Goal: Task Accomplishment & Management: Use online tool/utility

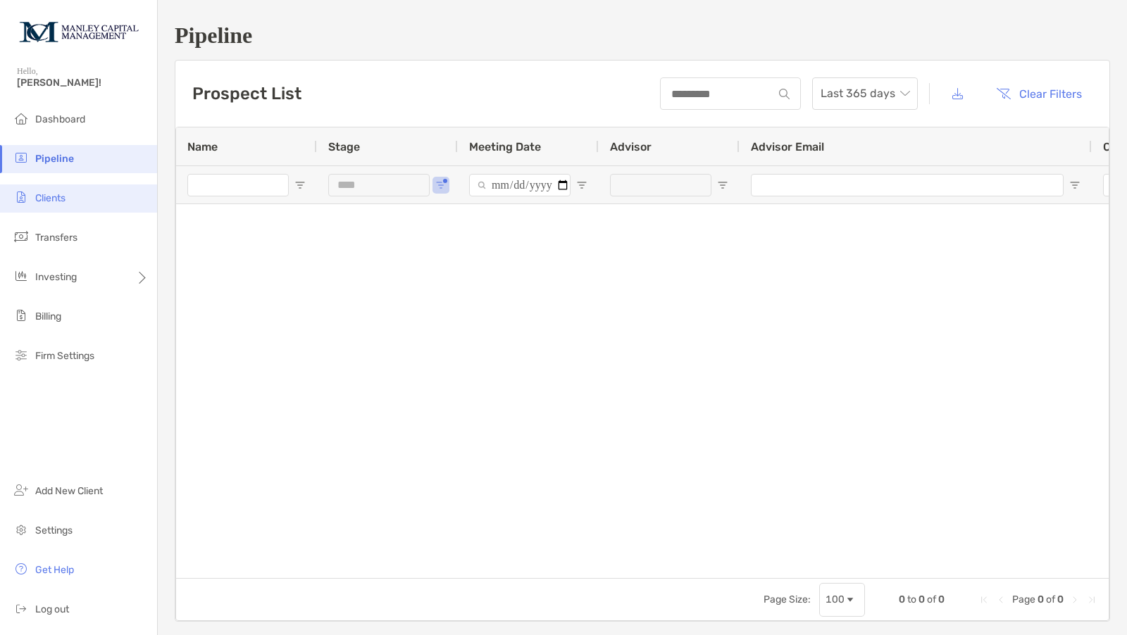
click at [66, 194] on span "Clients" at bounding box center [50, 198] width 30 height 12
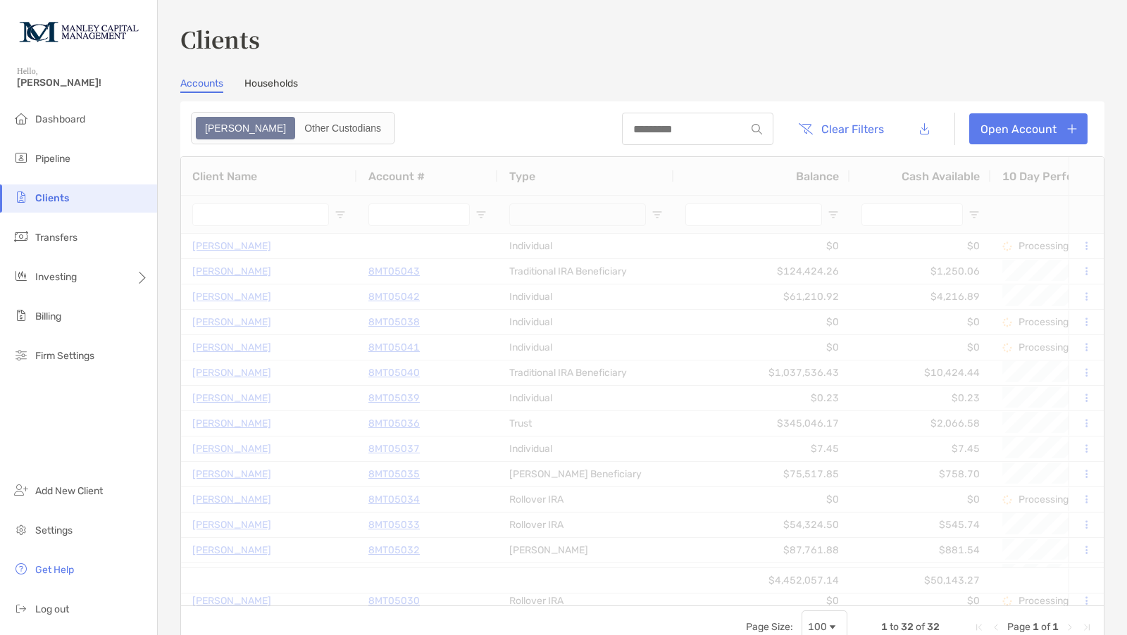
type input "****"
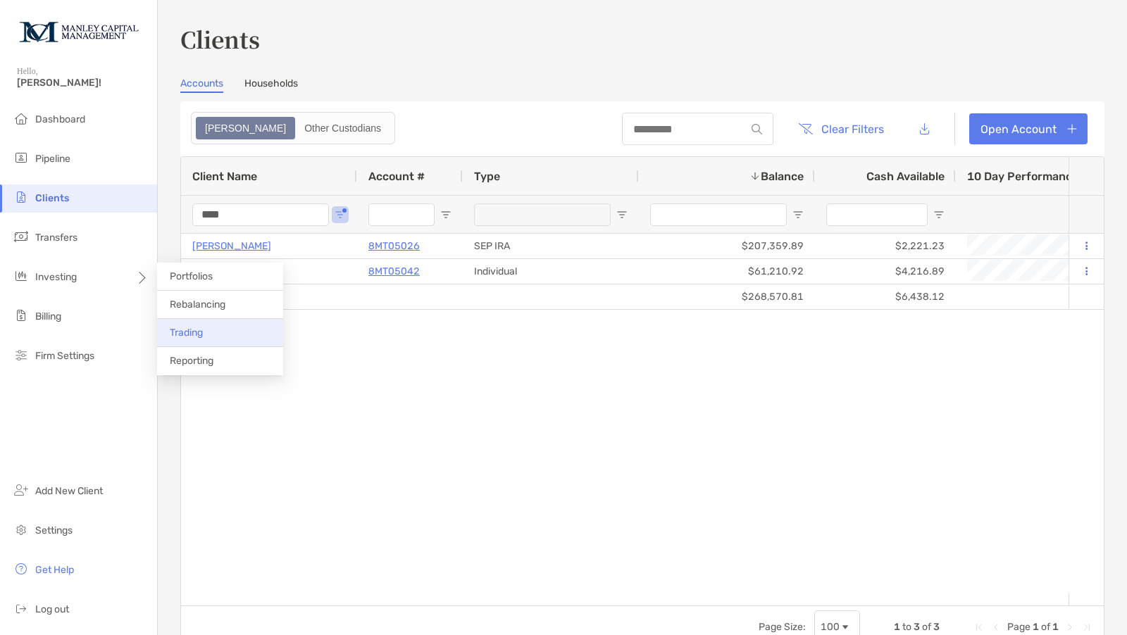
click at [193, 328] on span "Trading" at bounding box center [186, 333] width 33 height 12
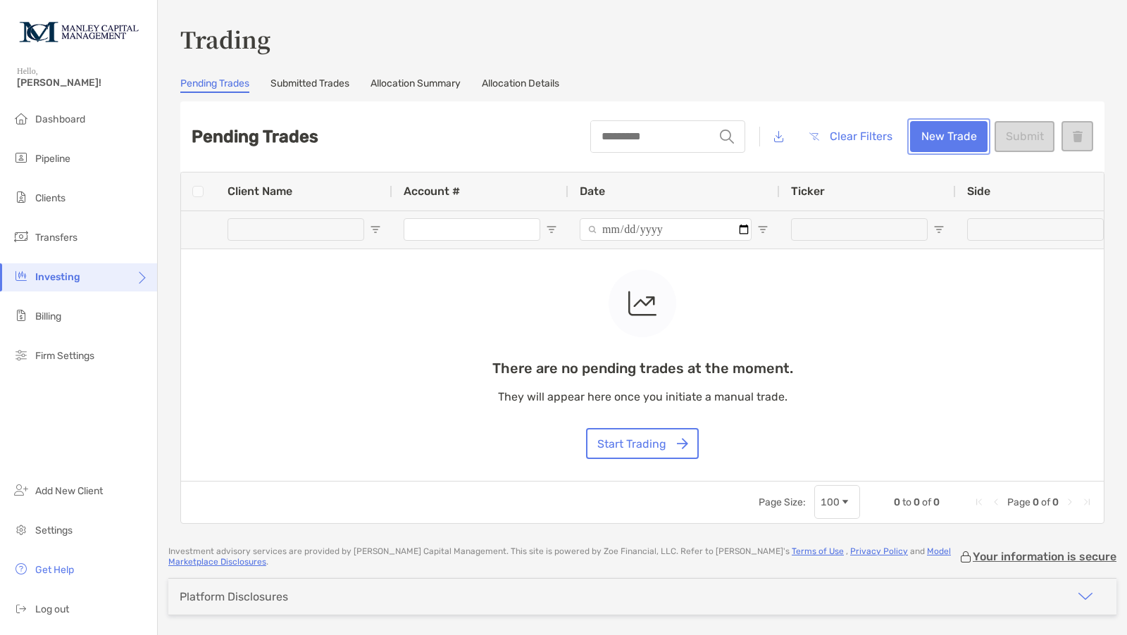
click at [929, 133] on button "New Trade" at bounding box center [948, 136] width 77 height 31
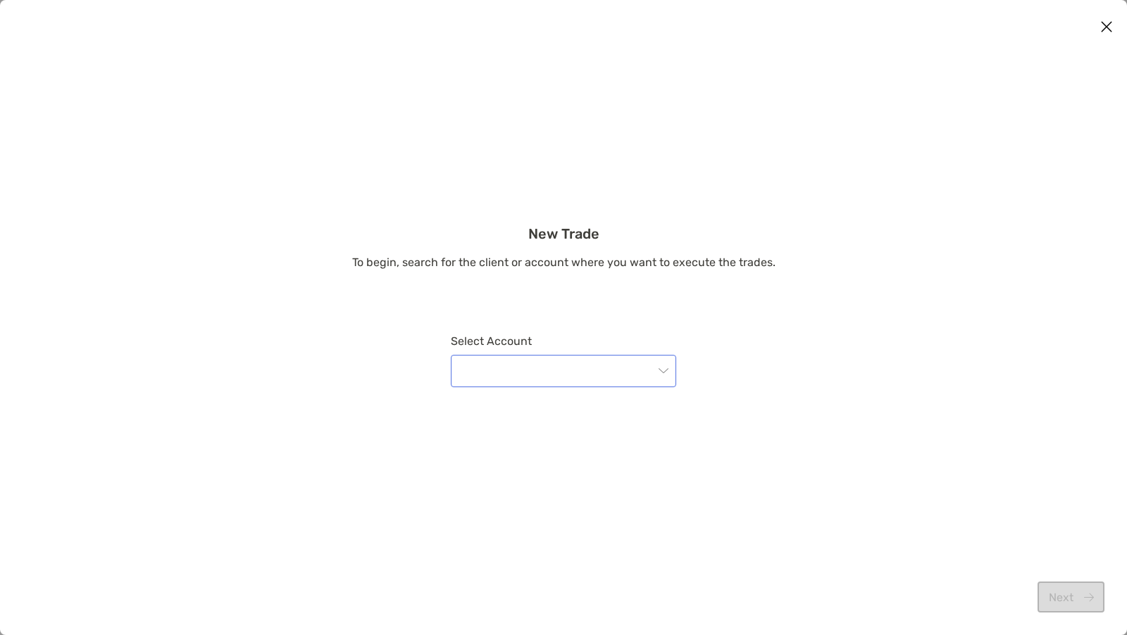
click at [614, 366] on input "modal" at bounding box center [556, 371] width 194 height 31
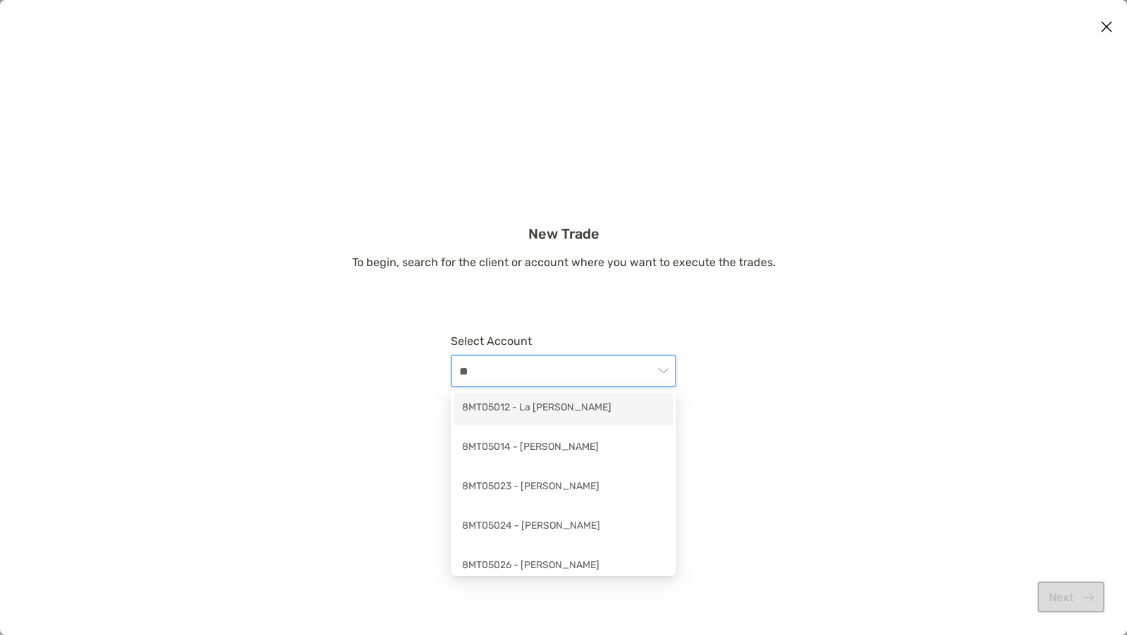
type input "***"
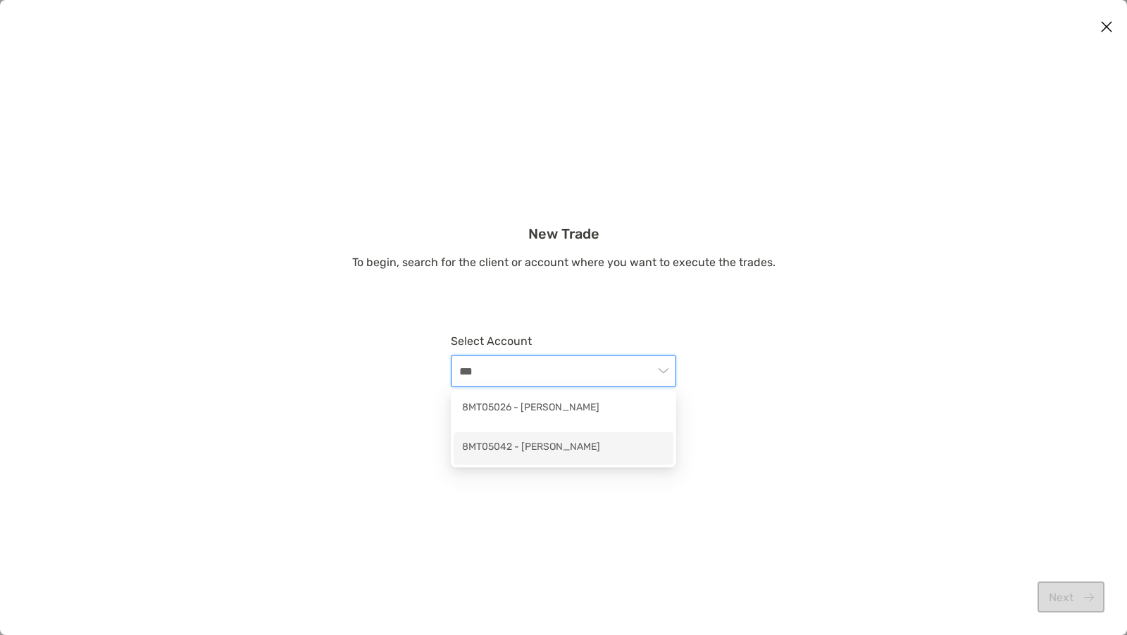
click at [473, 448] on div "8MT05042 - [PERSON_NAME]" at bounding box center [563, 449] width 203 height 18
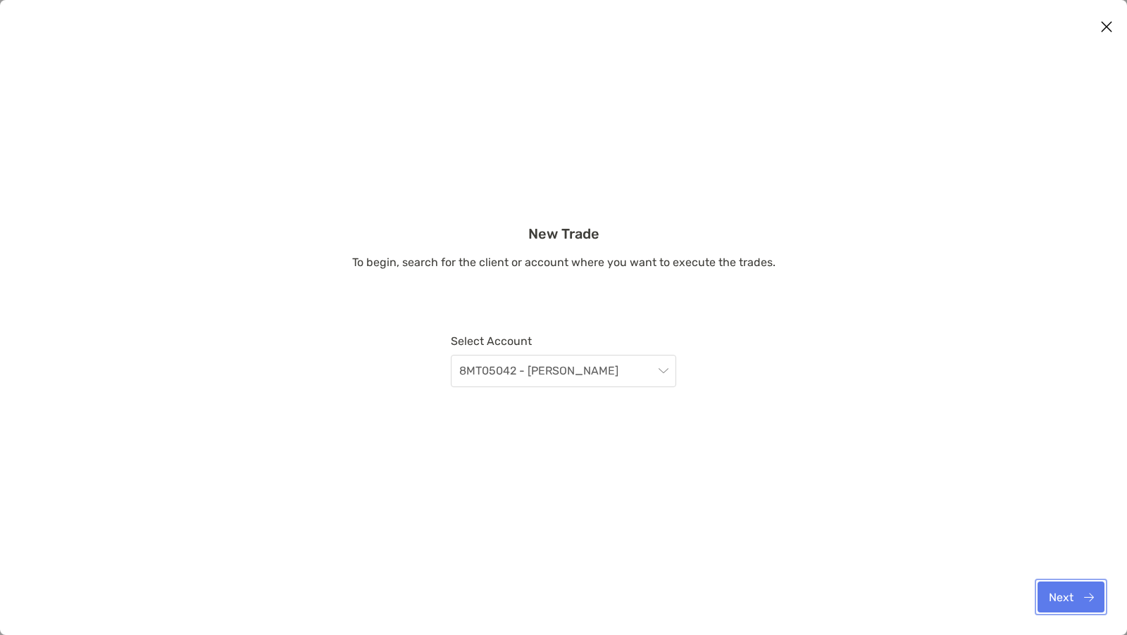
click at [1057, 594] on button "Next" at bounding box center [1071, 597] width 67 height 31
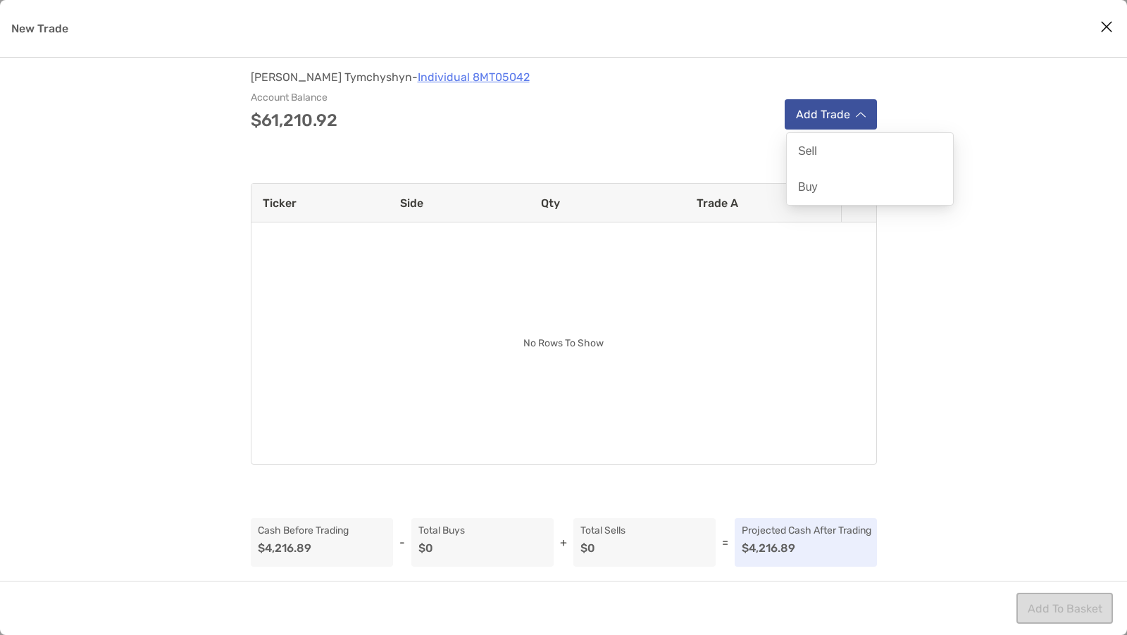
click at [809, 110] on button "Add Trade" at bounding box center [831, 114] width 92 height 30
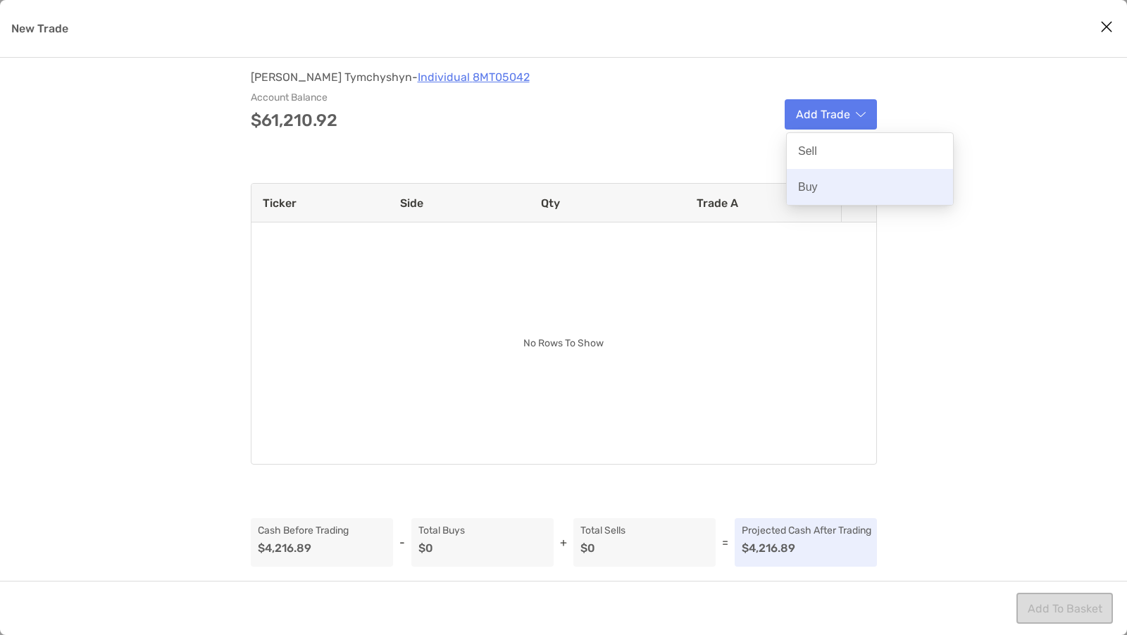
click at [826, 188] on div "Buy" at bounding box center [870, 187] width 166 height 36
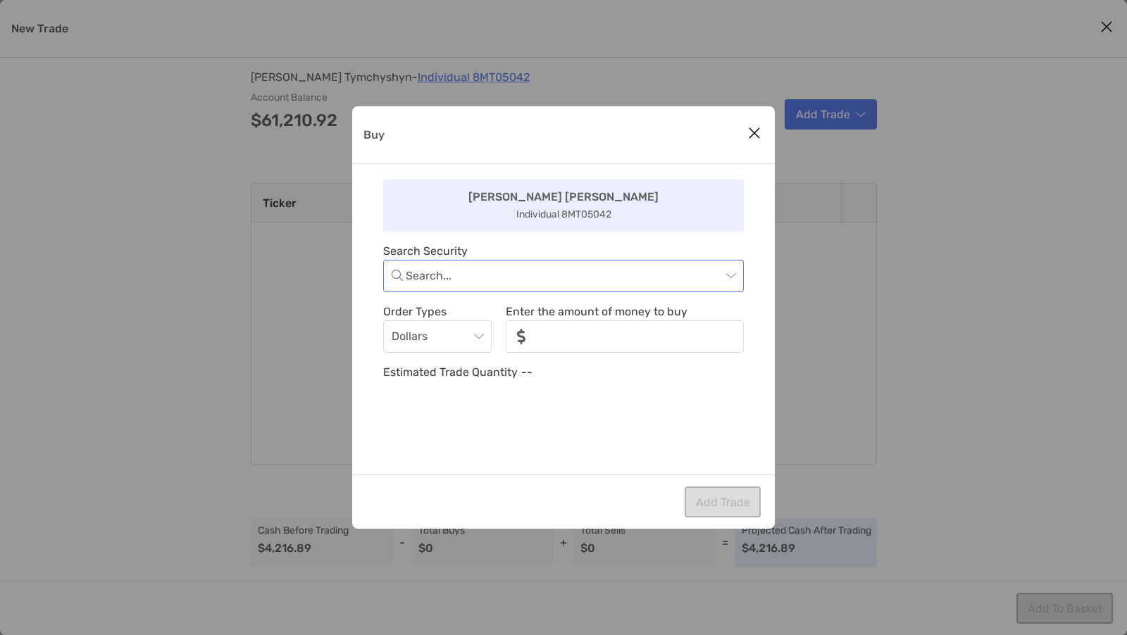
click at [512, 280] on input "Buy" at bounding box center [564, 276] width 316 height 31
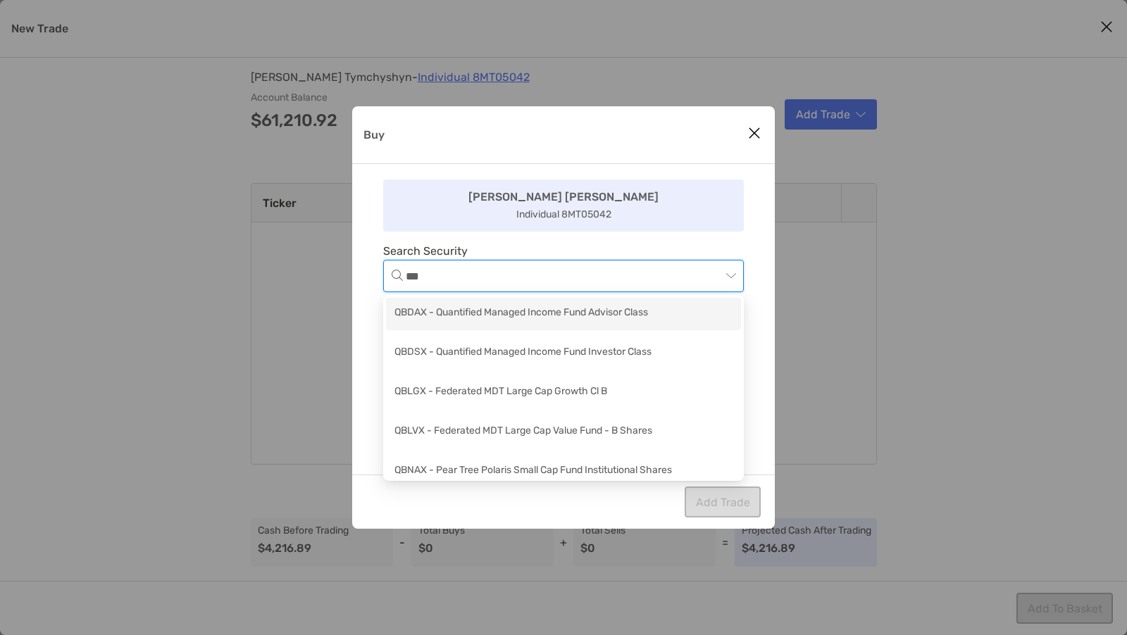
type input "****"
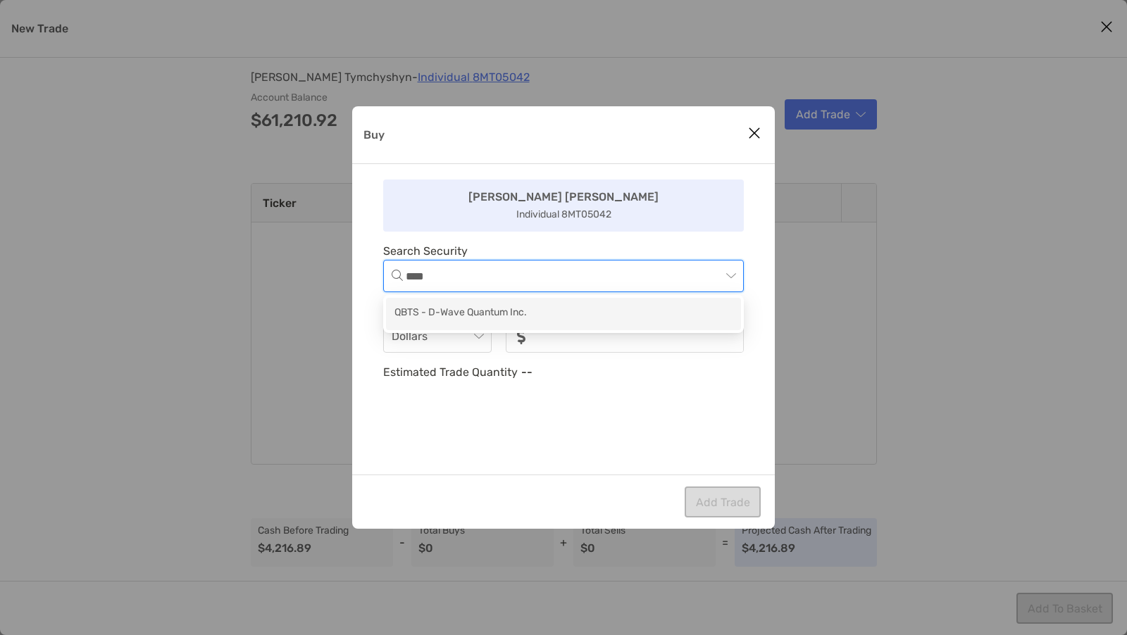
click at [501, 315] on div "QBTS - D-Wave Quantum Inc." at bounding box center [564, 314] width 338 height 18
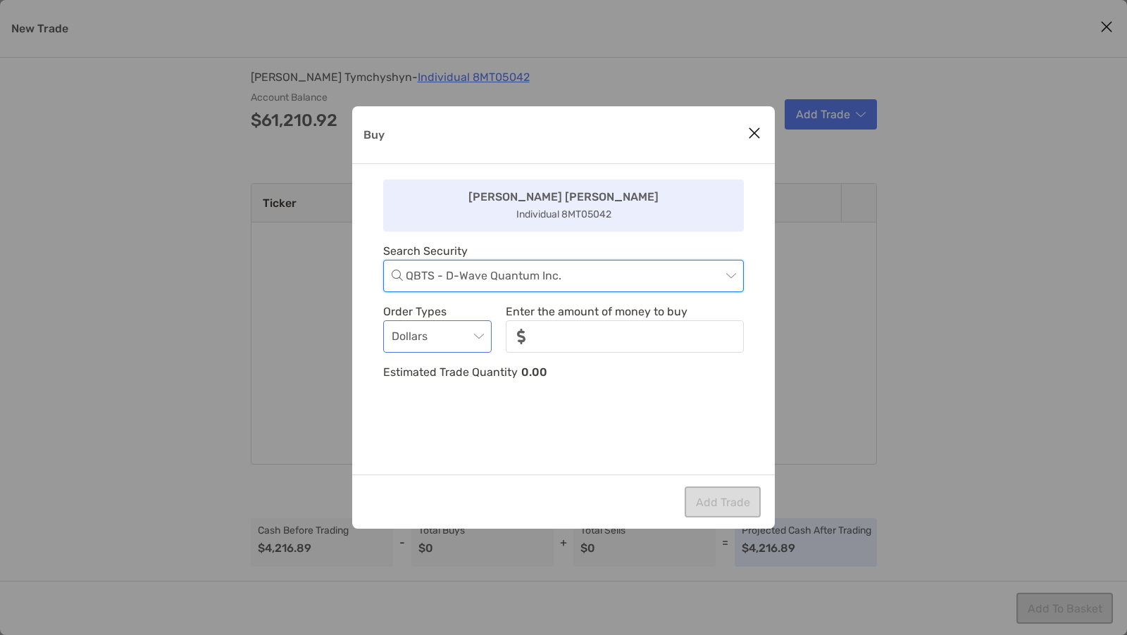
click at [479, 339] on span "Dollars" at bounding box center [438, 336] width 92 height 31
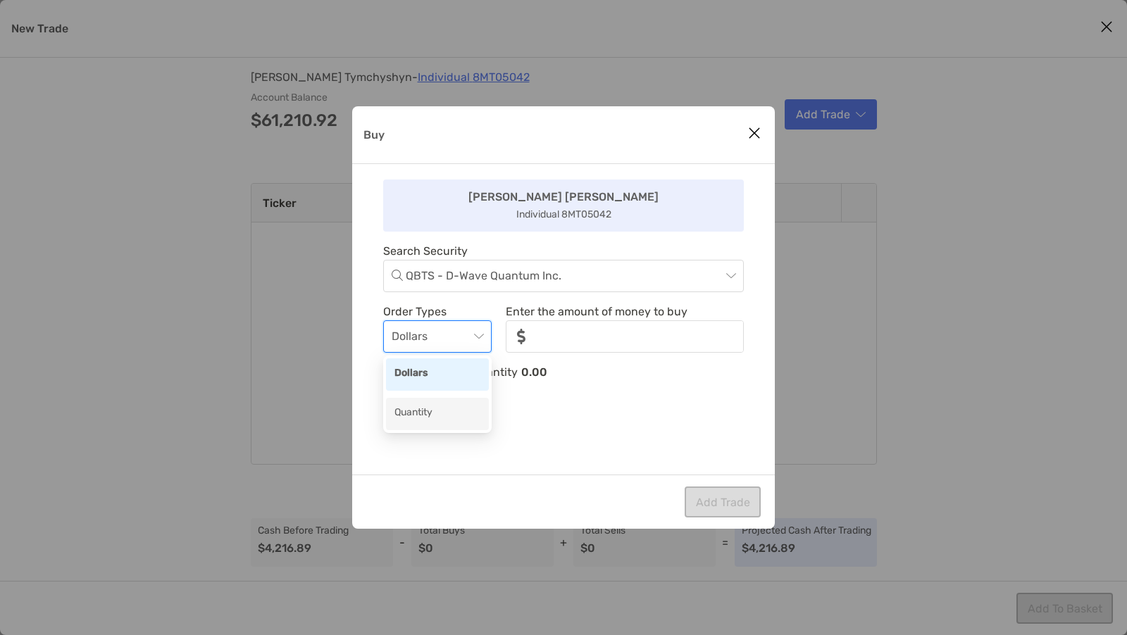
click at [448, 417] on div "Quantity" at bounding box center [438, 414] width 86 height 18
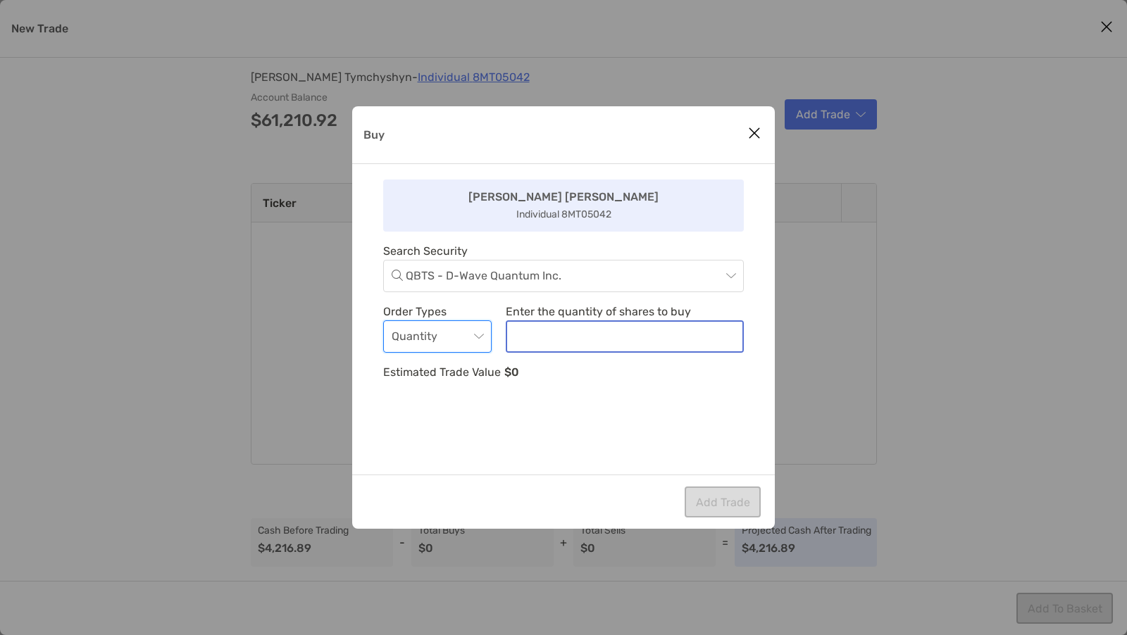
click at [560, 332] on input "noSymbolCurrency" at bounding box center [624, 337] width 235 height 30
type input "**"
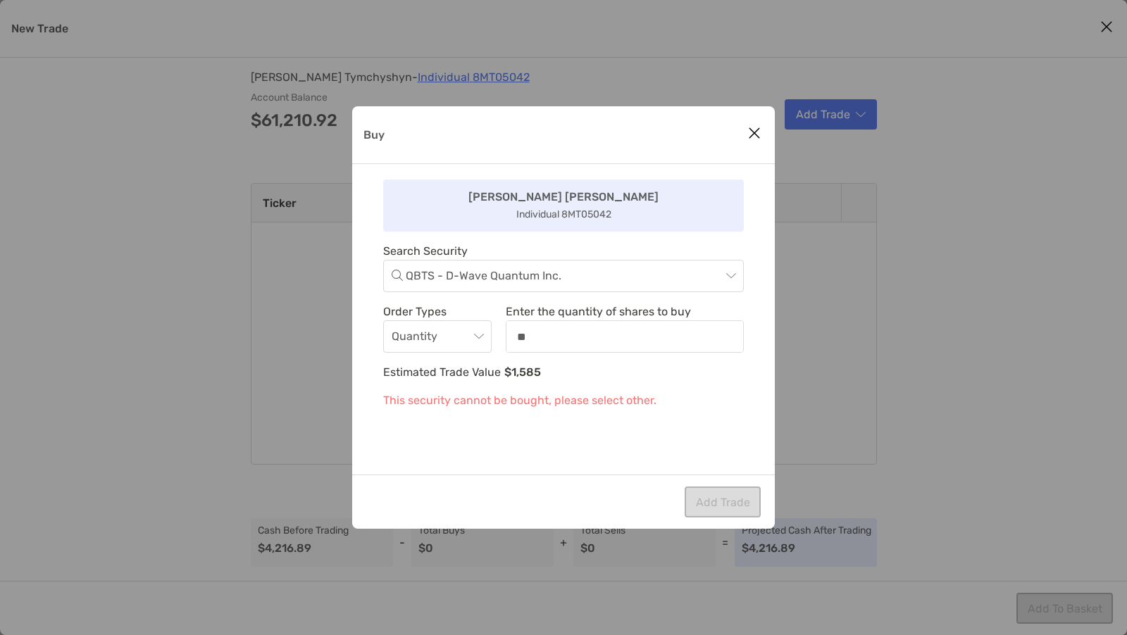
click at [527, 465] on div "[PERSON_NAME] [PERSON_NAME] Individual 8MT05042 Search Security QBTS - D-Wave Q…" at bounding box center [563, 319] width 423 height 311
click at [476, 335] on span "Quantity" at bounding box center [438, 336] width 92 height 31
click at [473, 366] on div "Dollars" at bounding box center [438, 375] width 86 height 18
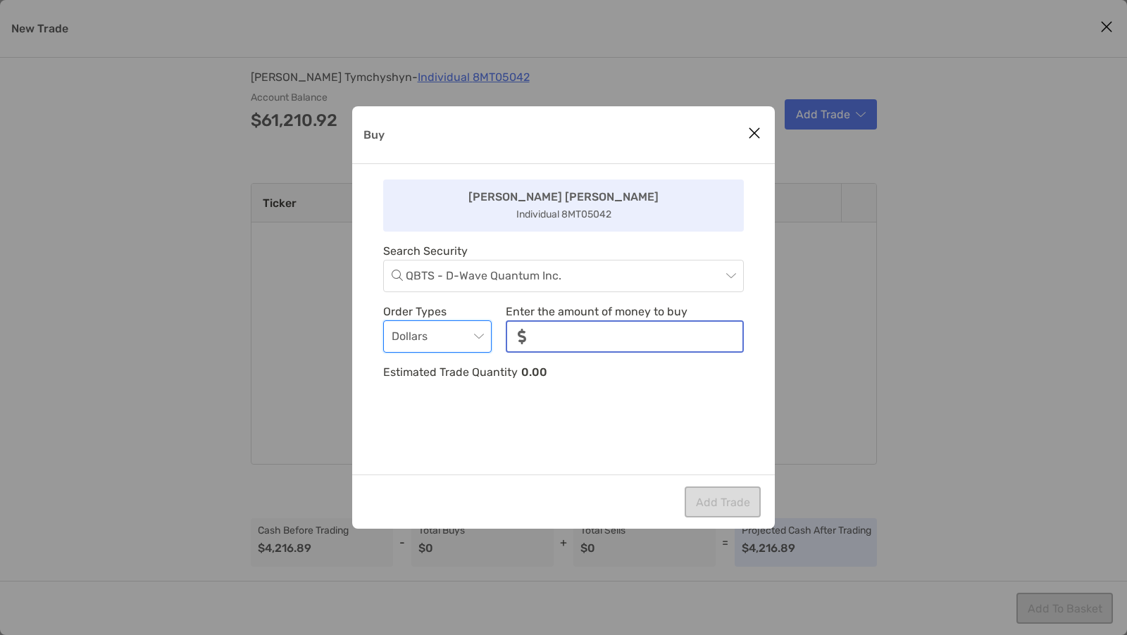
click at [567, 324] on input "noSymbolCurrency" at bounding box center [640, 337] width 205 height 30
type input "*"
click at [478, 332] on span "Dollars" at bounding box center [438, 336] width 92 height 31
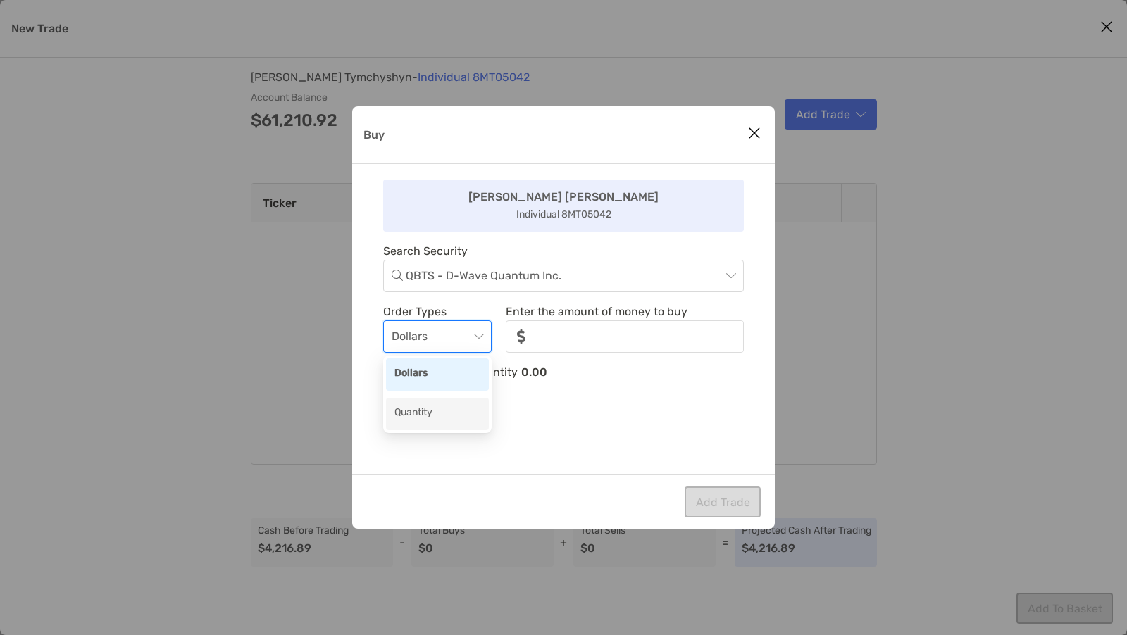
click at [433, 406] on div "Quantity" at bounding box center [438, 414] width 86 height 18
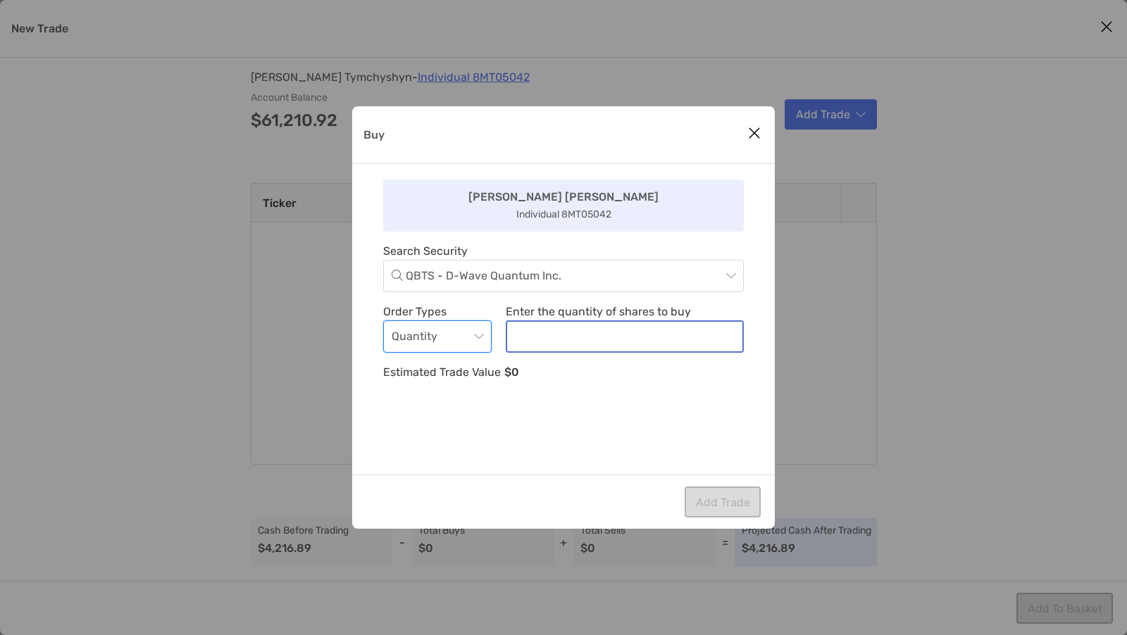
click at [547, 340] on input "noSymbolCurrency" at bounding box center [624, 337] width 235 height 30
type input "**"
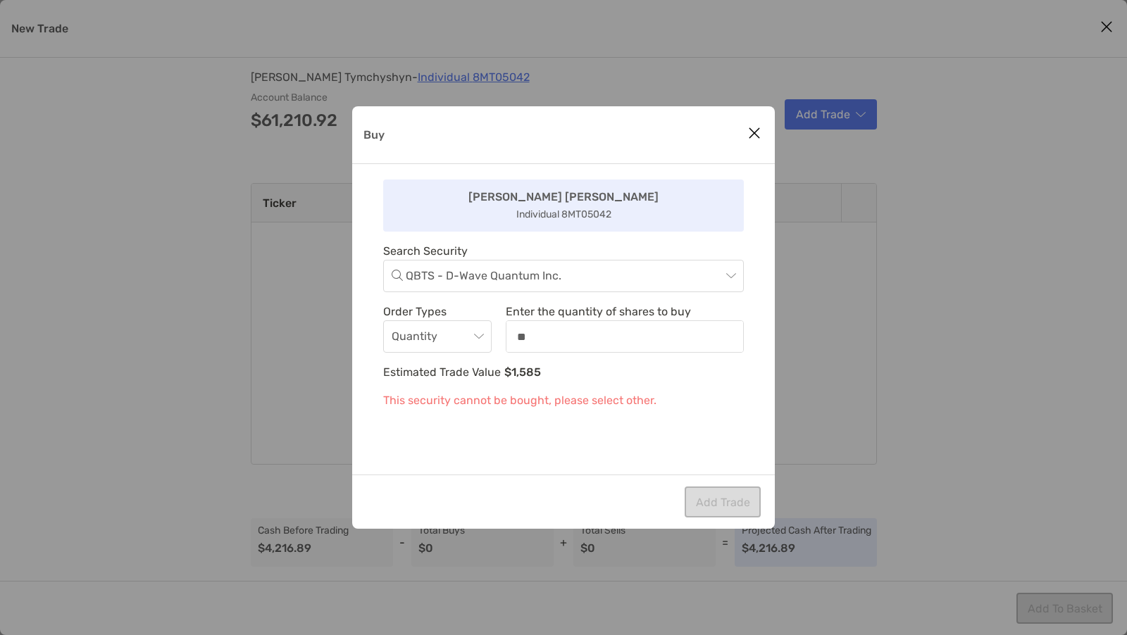
click at [391, 452] on div "[PERSON_NAME] [PERSON_NAME] Individual 8MT05042 Search Security QBTS - D-Wave Q…" at bounding box center [563, 319] width 423 height 311
click at [757, 125] on icon "Close modal" at bounding box center [754, 133] width 13 height 17
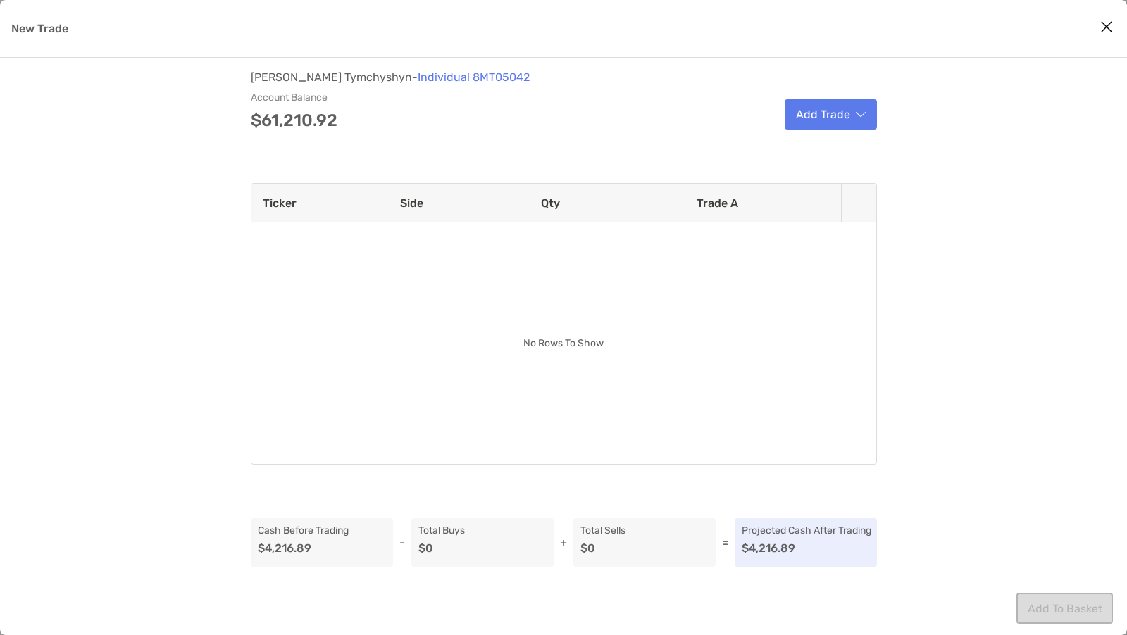
click at [1112, 25] on icon "Close modal" at bounding box center [1106, 26] width 13 height 17
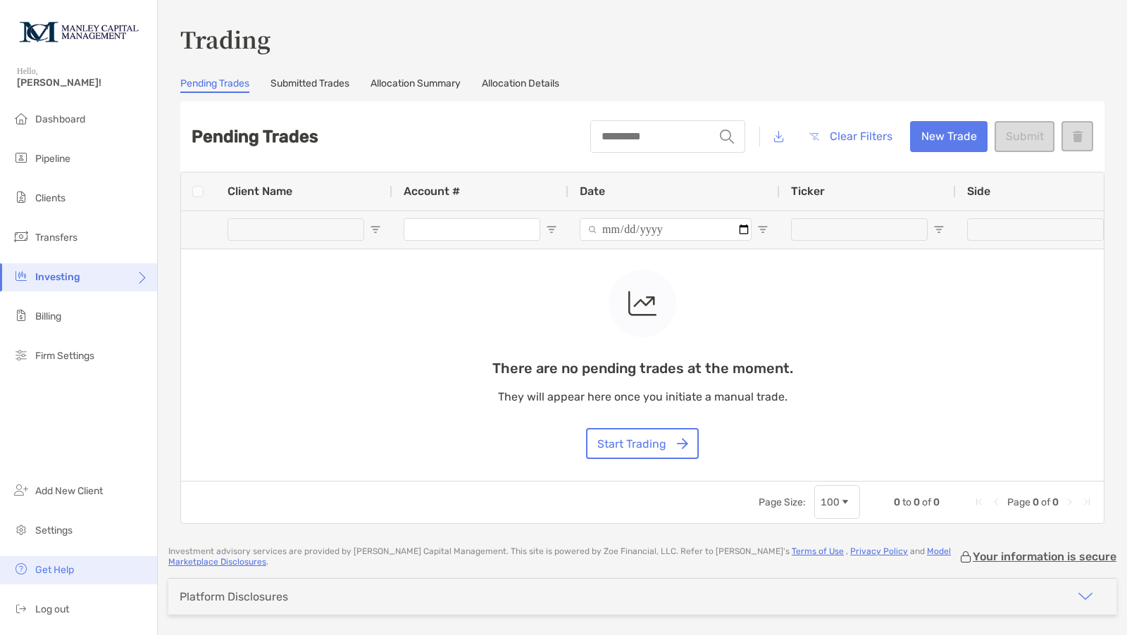
click at [61, 569] on span "Get Help" at bounding box center [54, 570] width 39 height 12
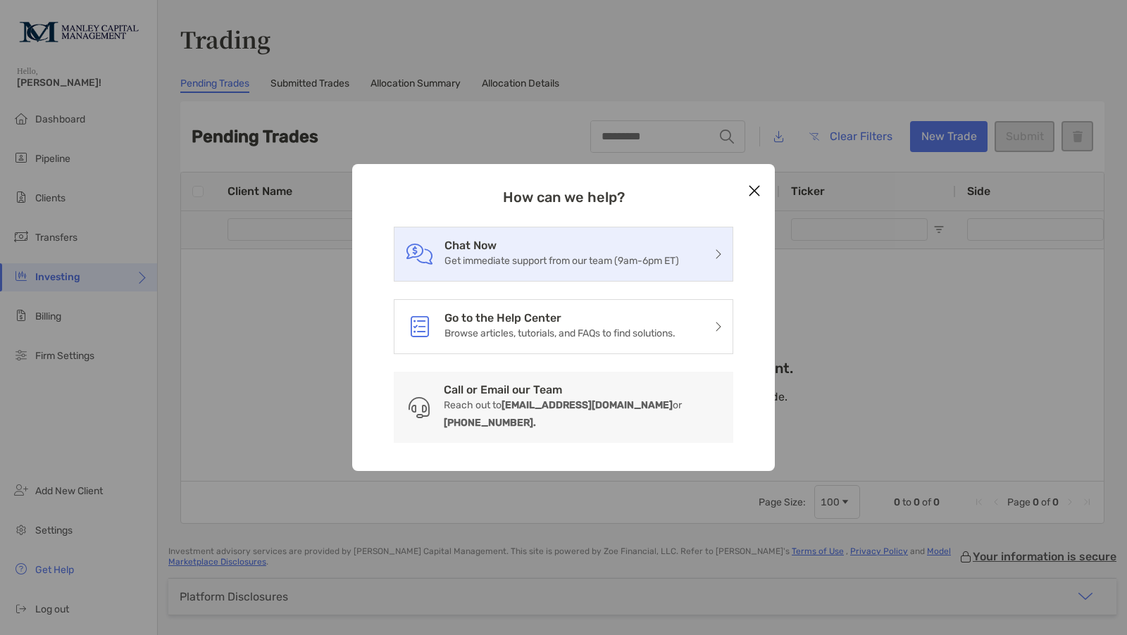
click at [464, 252] on h3 "Chat Now" at bounding box center [562, 245] width 235 height 13
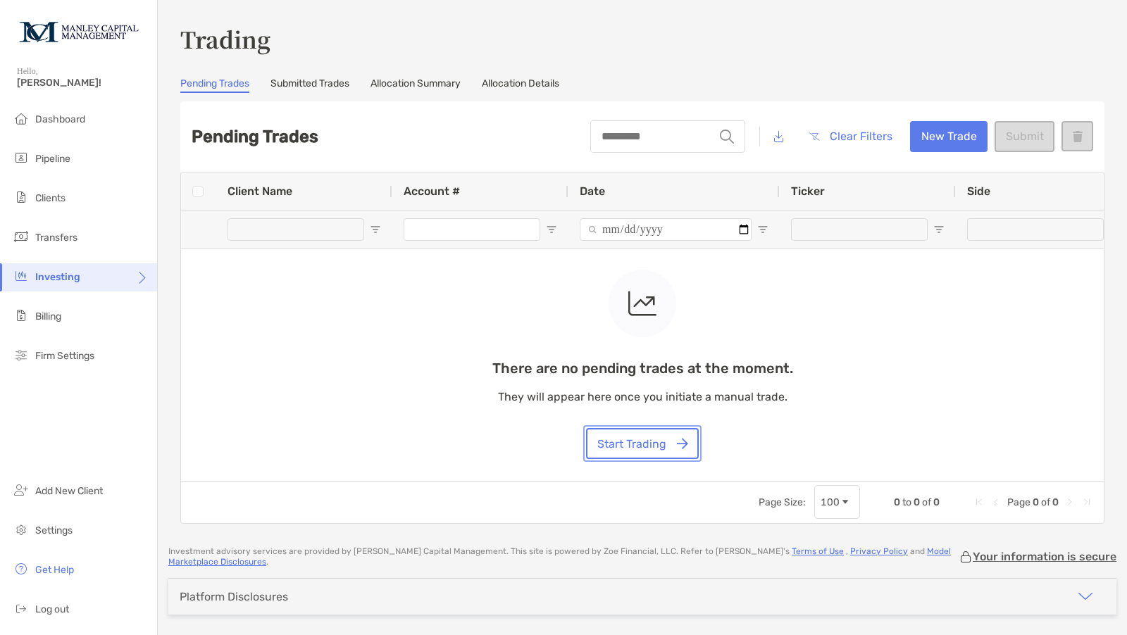
drag, startPoint x: 622, startPoint y: 431, endPoint x: 955, endPoint y: 144, distance: 439.5
click at [893, 244] on div "There are no pending trades at the moment. They will appear here once you initi…" at bounding box center [642, 327] width 923 height 309
click at [940, 124] on button "New Trade" at bounding box center [948, 136] width 77 height 31
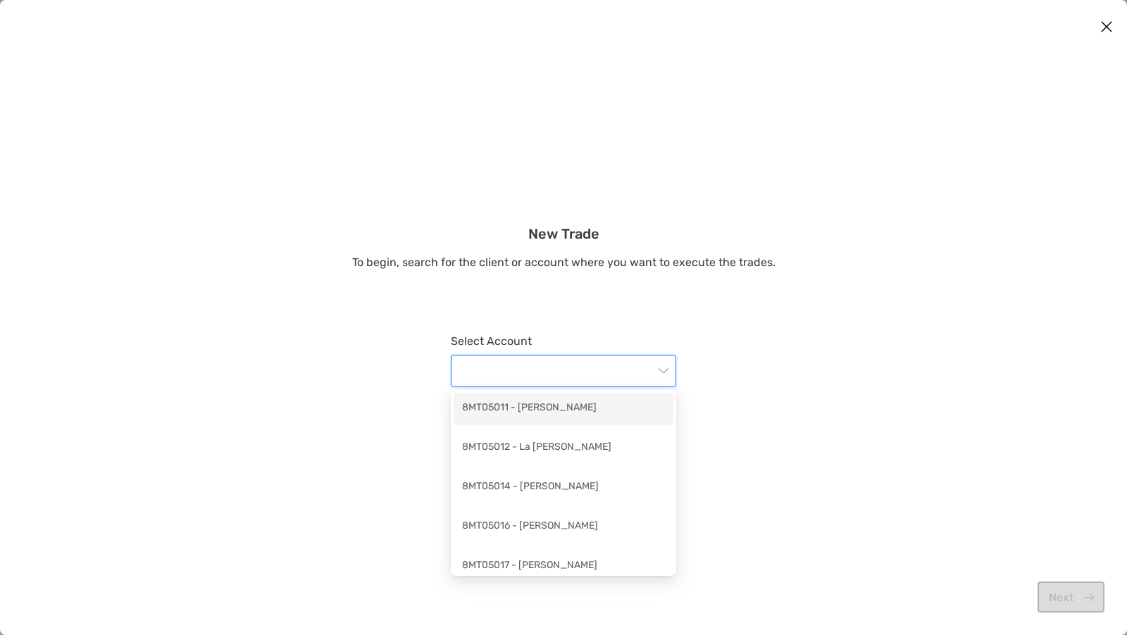
click at [564, 384] on input "modal" at bounding box center [556, 371] width 194 height 31
type input "***"
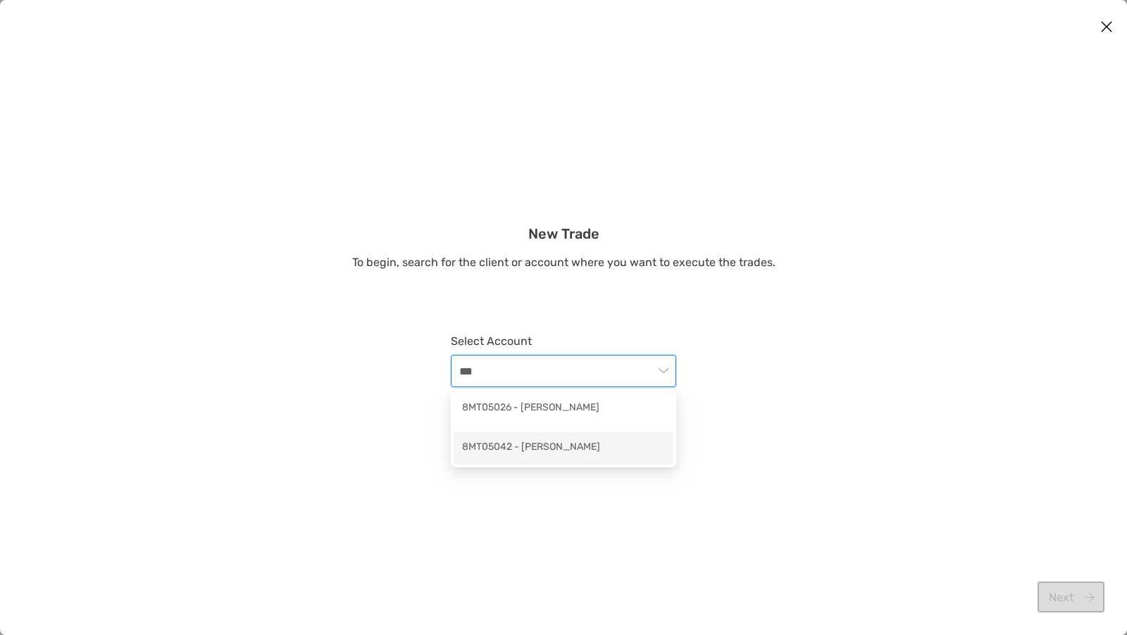
click at [546, 447] on div "8MT05042 - [PERSON_NAME]" at bounding box center [563, 449] width 203 height 18
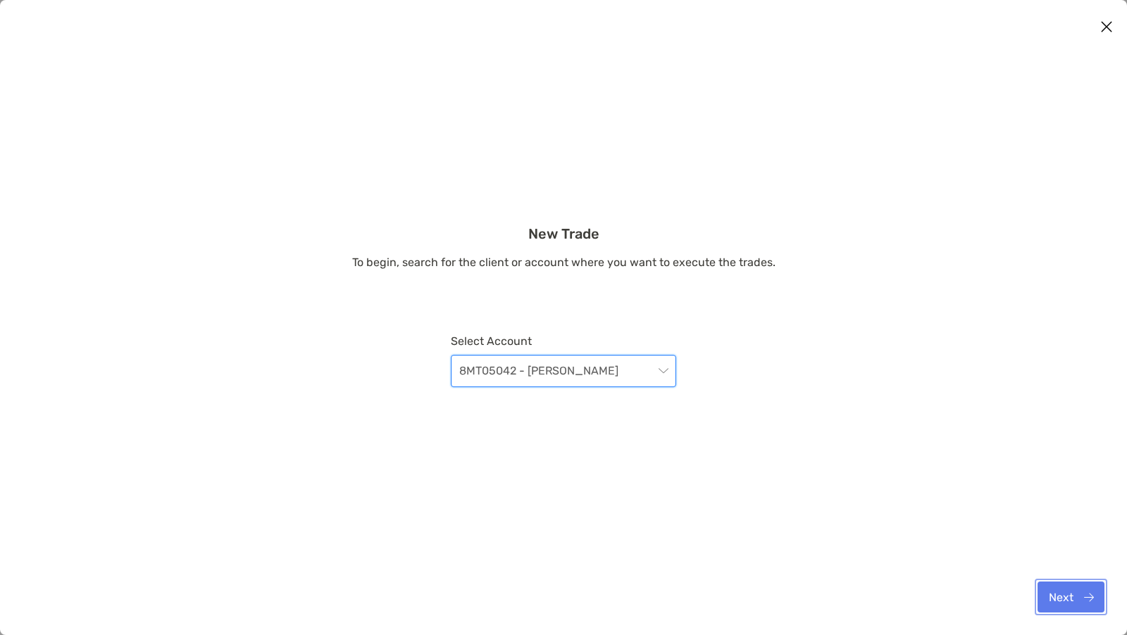
click at [1069, 595] on button "Next" at bounding box center [1071, 597] width 67 height 31
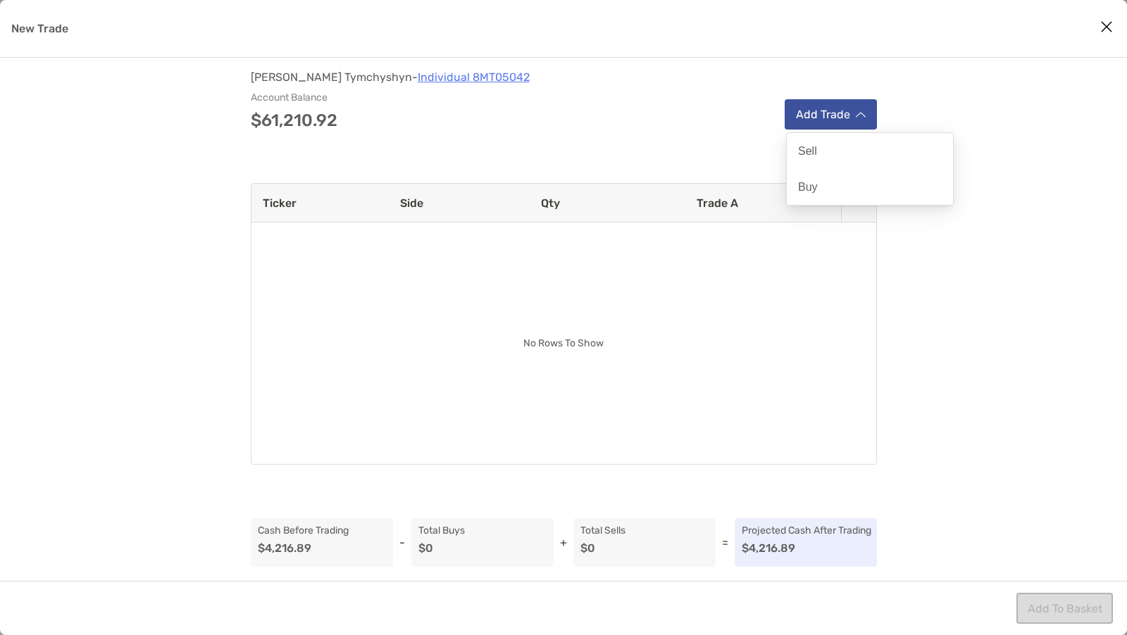
click at [827, 106] on button "Add Trade" at bounding box center [831, 114] width 92 height 30
click at [811, 116] on button "Add Trade" at bounding box center [831, 114] width 92 height 30
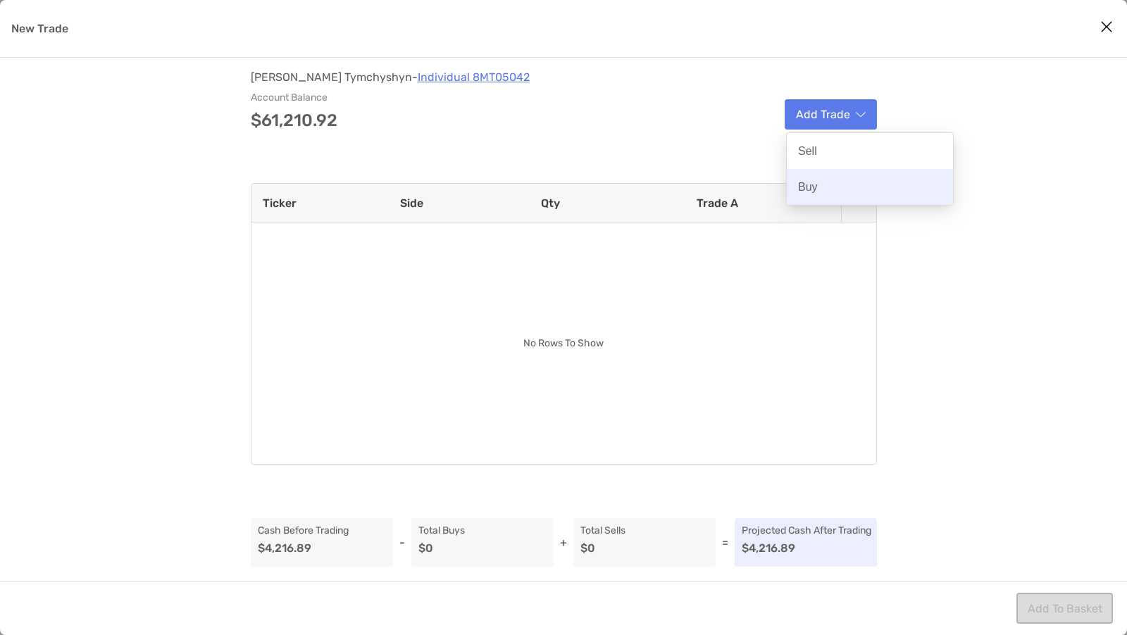
click at [809, 188] on p "Buy" at bounding box center [808, 186] width 20 height 13
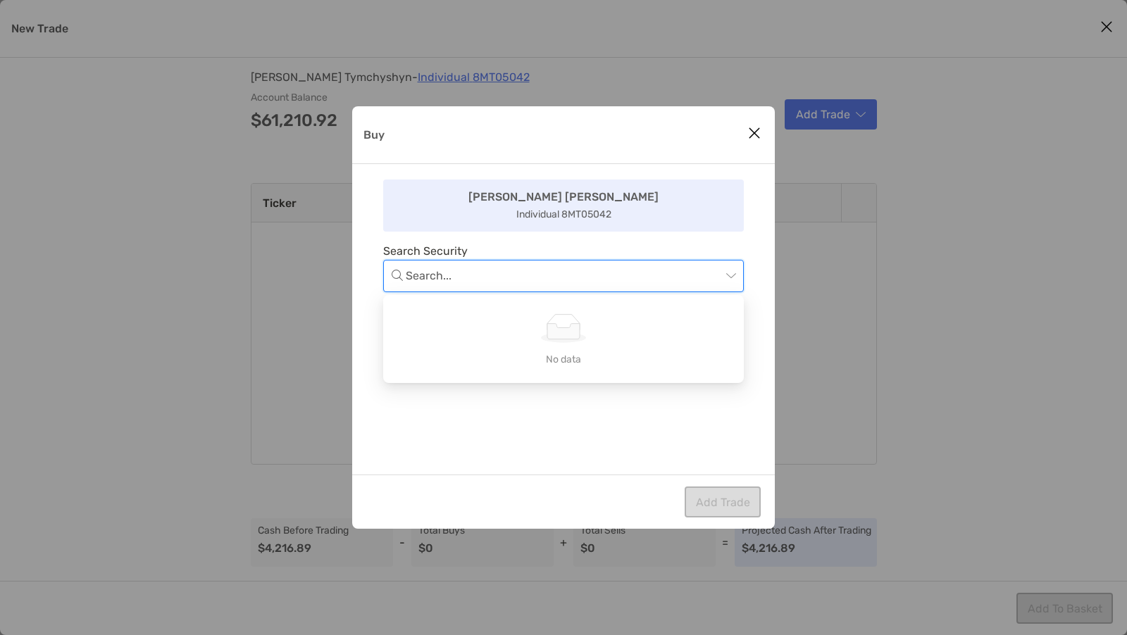
click at [584, 281] on input "Buy" at bounding box center [564, 276] width 316 height 31
click at [555, 273] on input "Buy" at bounding box center [564, 276] width 316 height 31
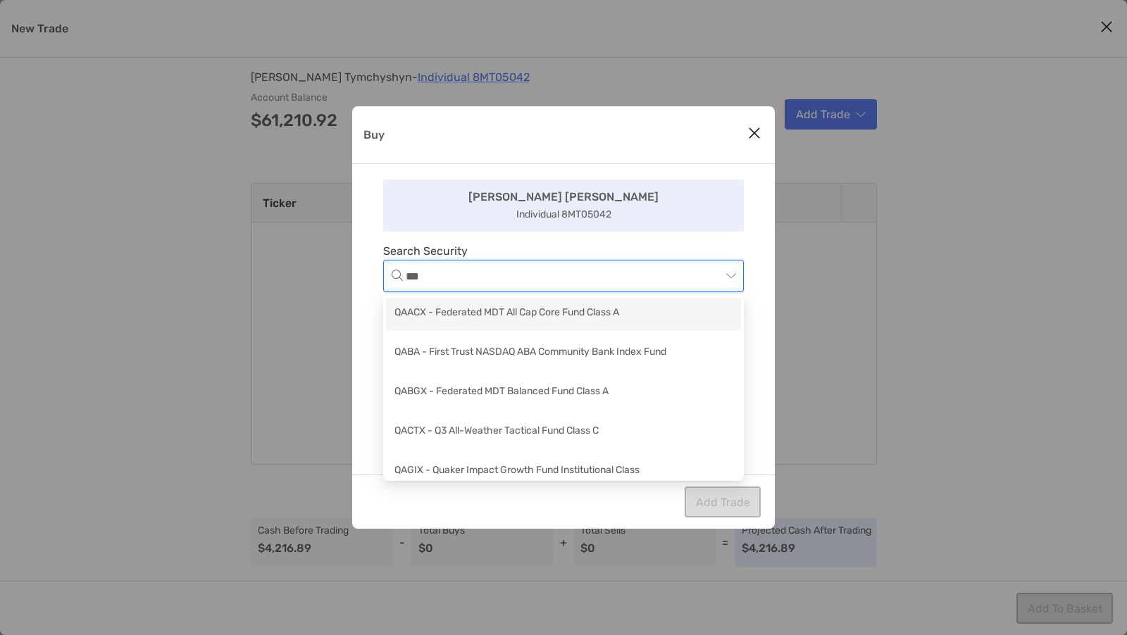
type input "****"
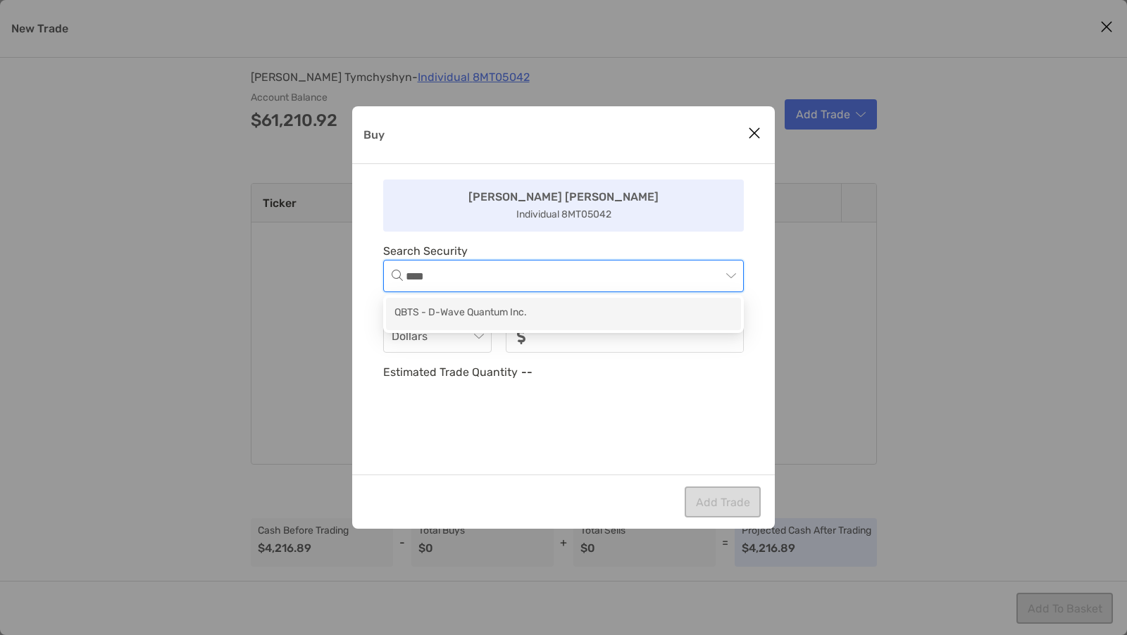
click at [564, 304] on div "QBTS - D-Wave Quantum Inc." at bounding box center [563, 314] width 355 height 32
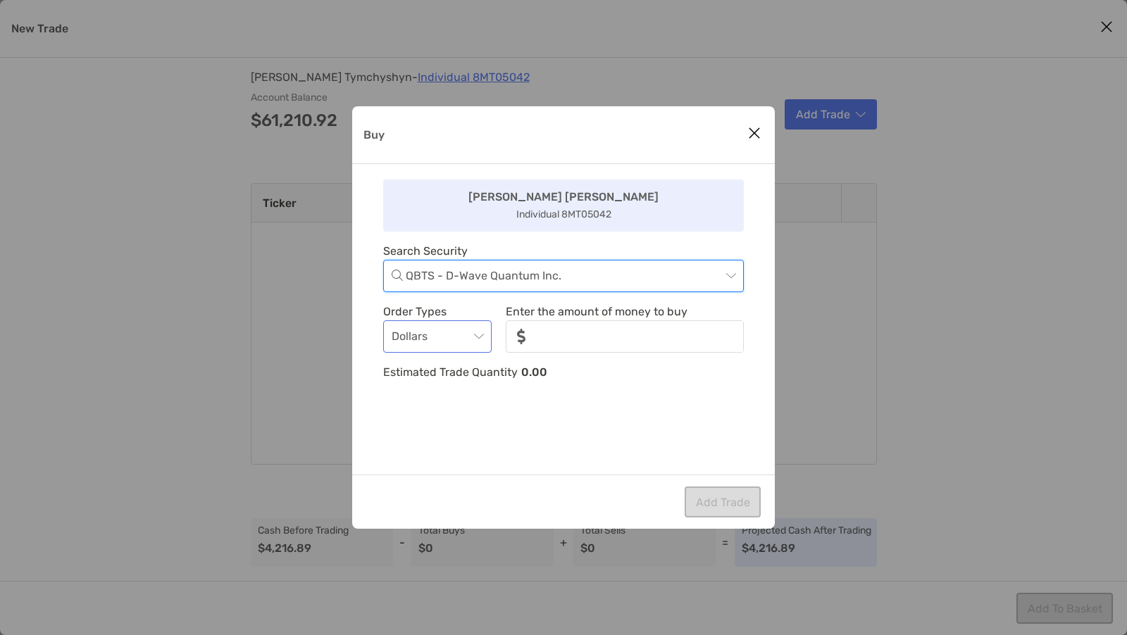
click at [482, 347] on span "Dollars" at bounding box center [438, 336] width 92 height 31
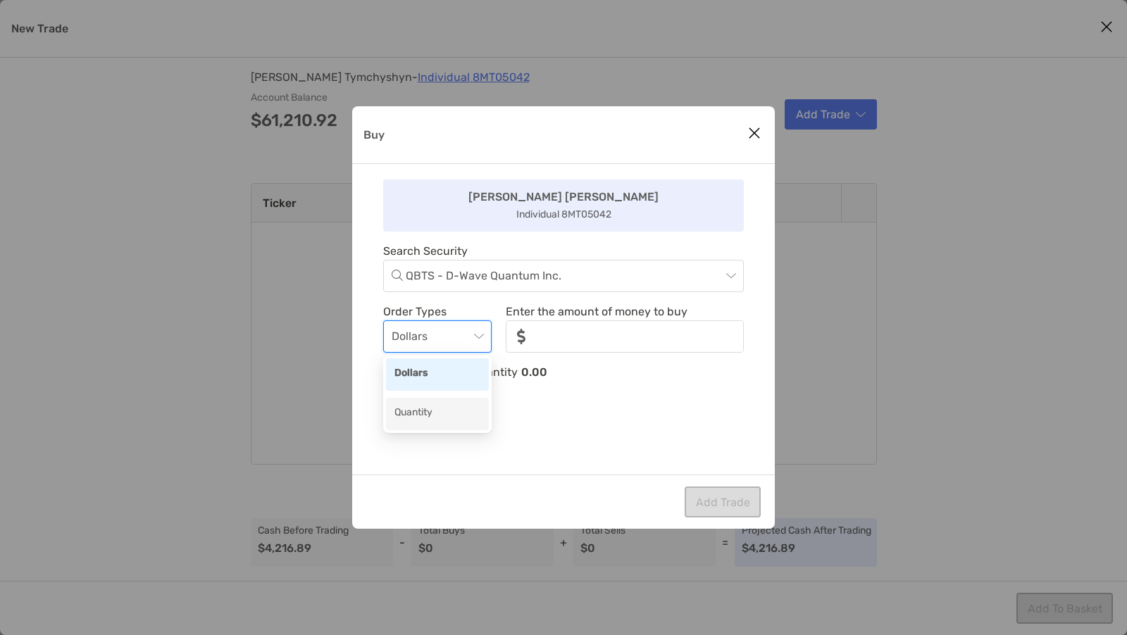
click at [451, 406] on div "Quantity" at bounding box center [438, 414] width 86 height 18
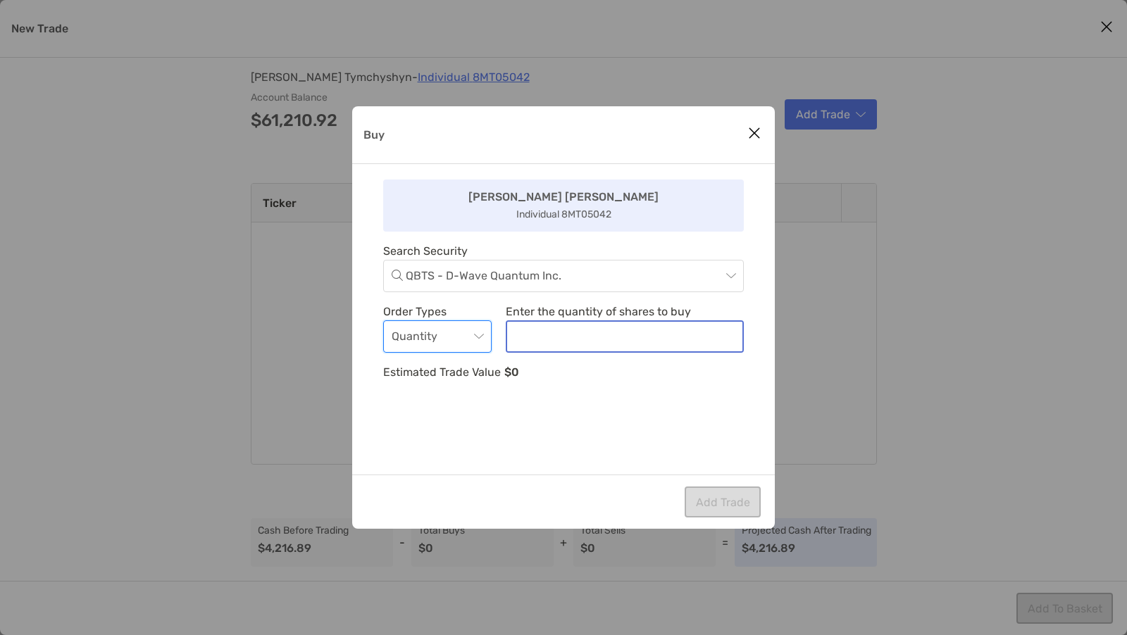
click at [537, 342] on input "noSymbolCurrency" at bounding box center [624, 337] width 235 height 30
type input "**"
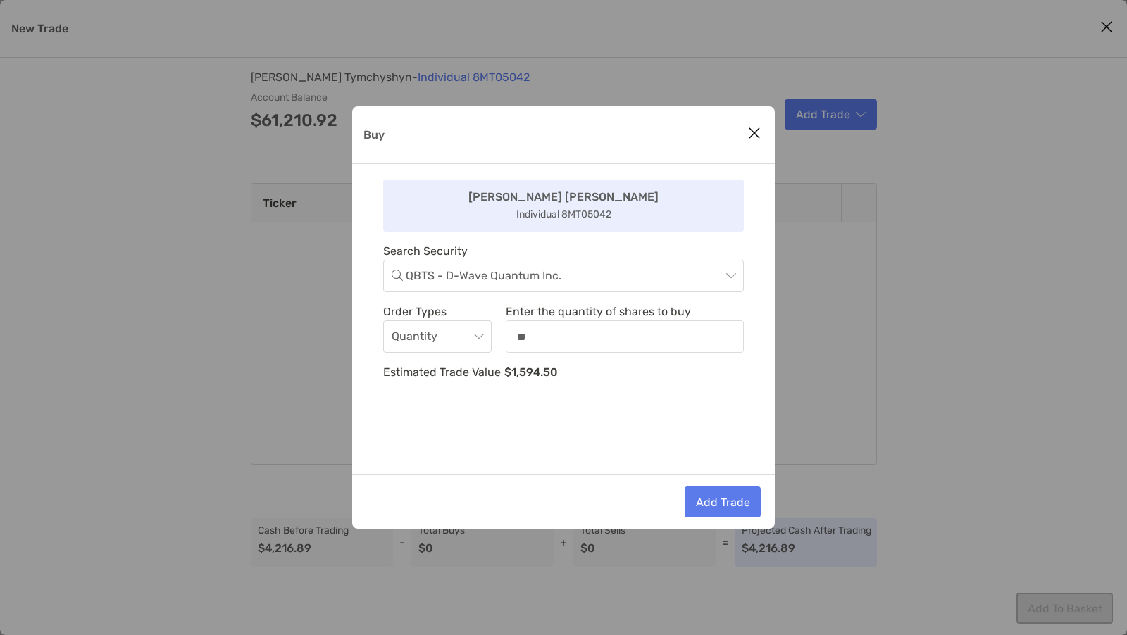
click at [502, 442] on div "[PERSON_NAME] [PERSON_NAME] Individual 8MT05042 Search Security QBTS - D-Wave Q…" at bounding box center [563, 319] width 423 height 311
click at [720, 497] on button "Add Trade" at bounding box center [723, 502] width 76 height 31
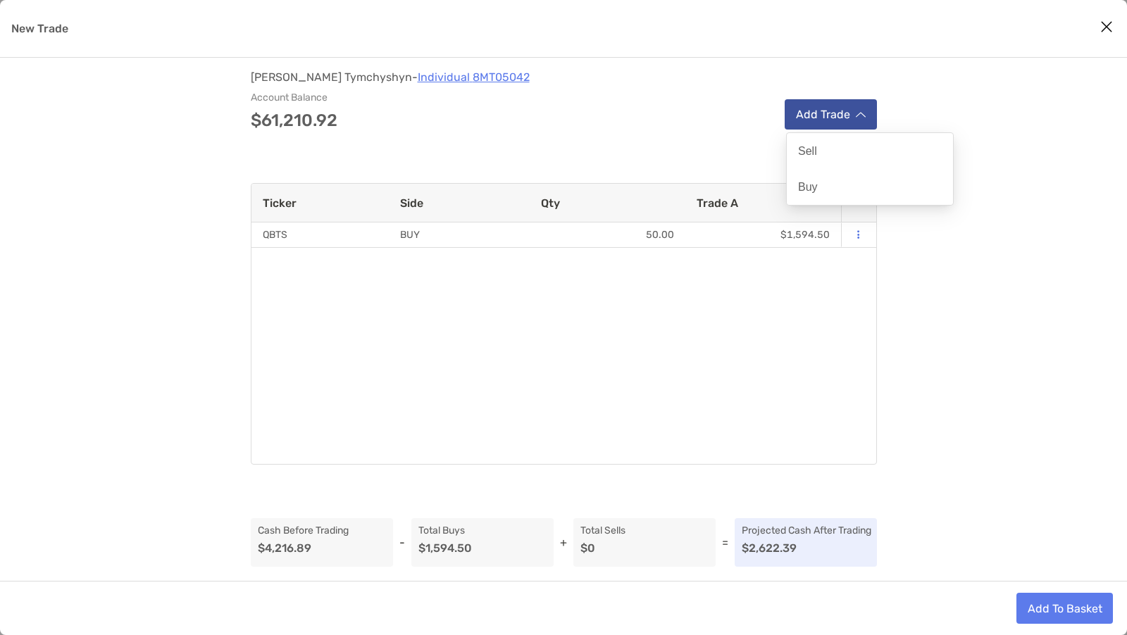
click at [823, 118] on button "Add Trade" at bounding box center [831, 114] width 92 height 30
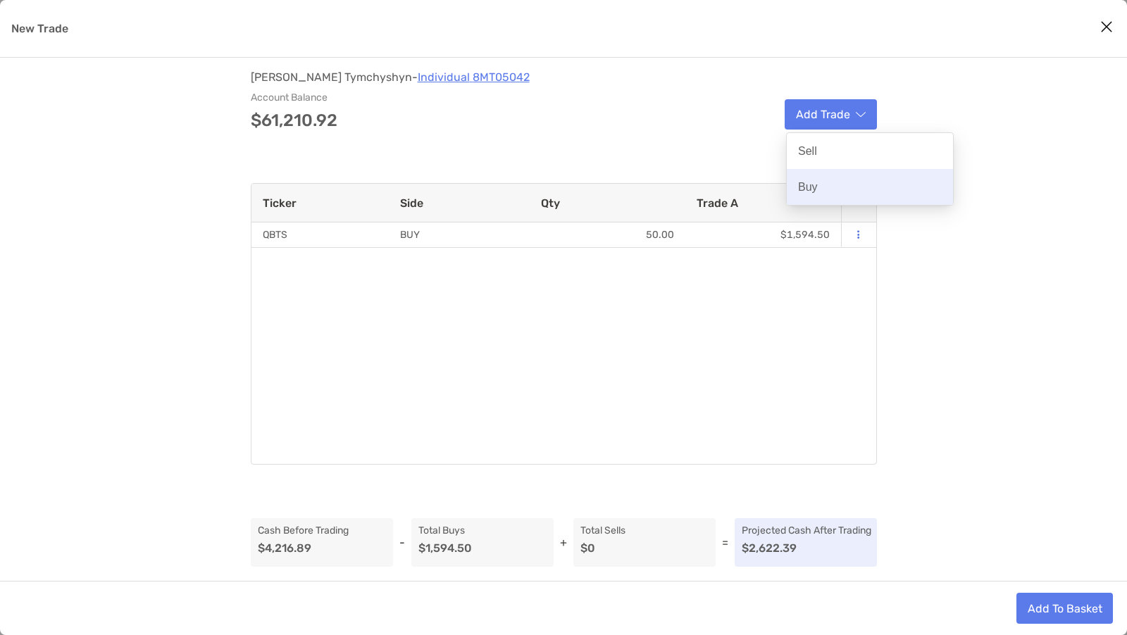
click at [812, 185] on p "Buy" at bounding box center [808, 186] width 20 height 13
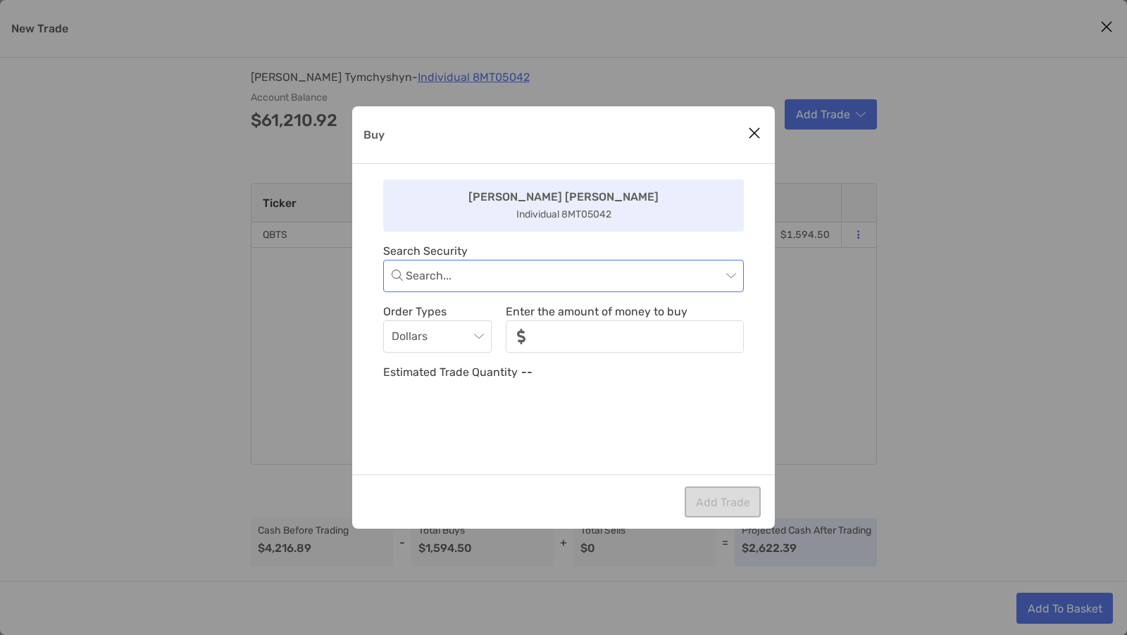
click at [556, 270] on input "Buy" at bounding box center [564, 276] width 316 height 31
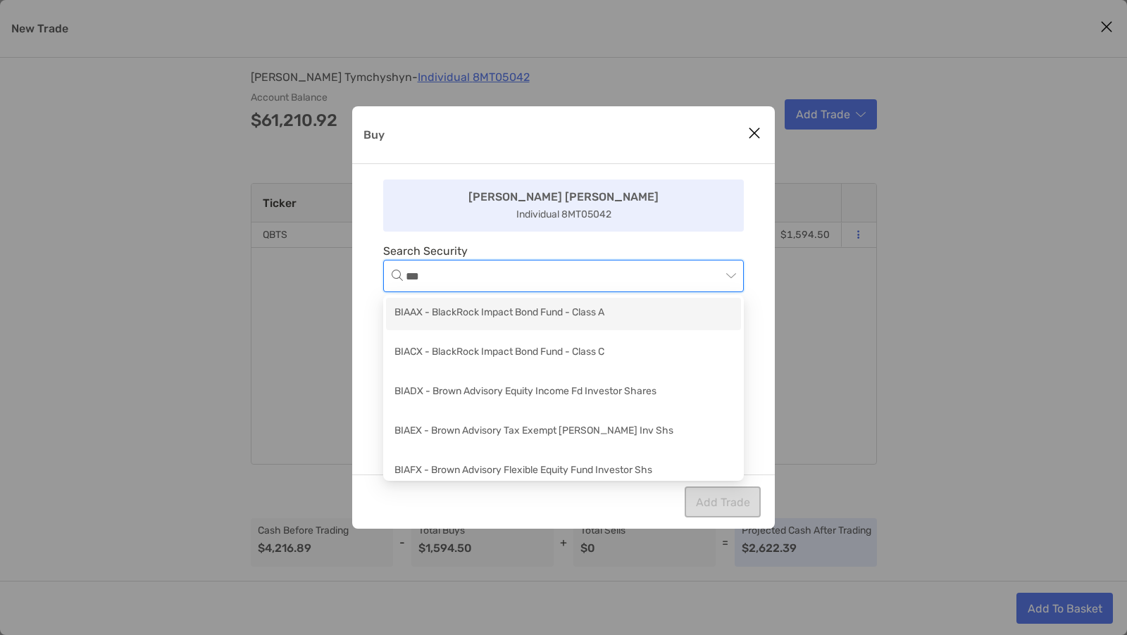
type input "****"
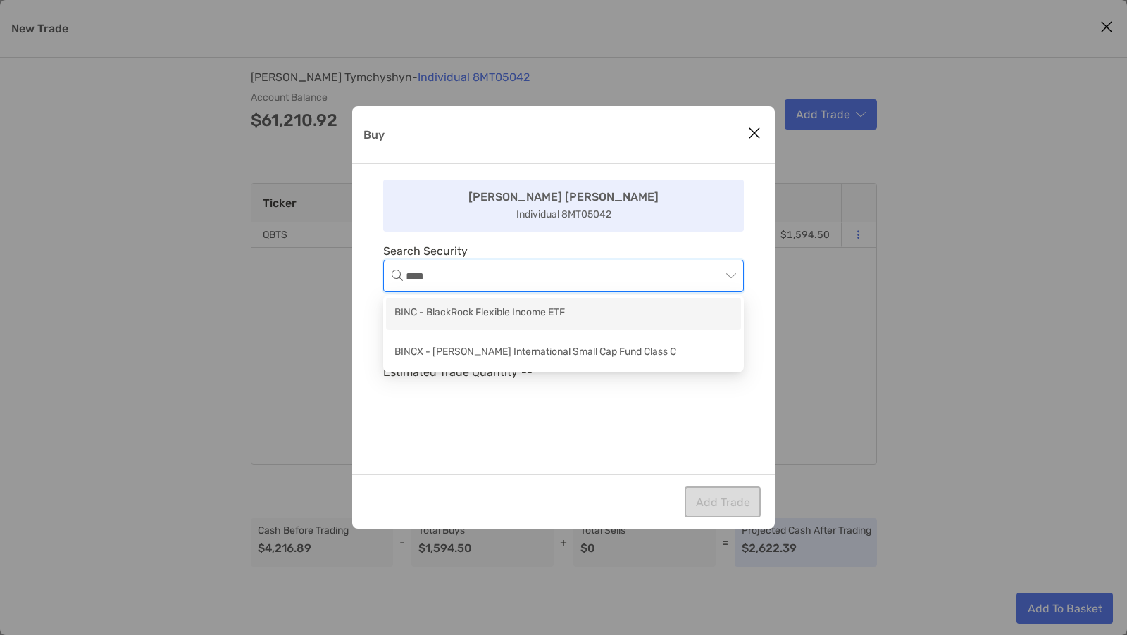
click at [509, 308] on div "BINC - BlackRock Flexible Income ETF" at bounding box center [564, 314] width 338 height 18
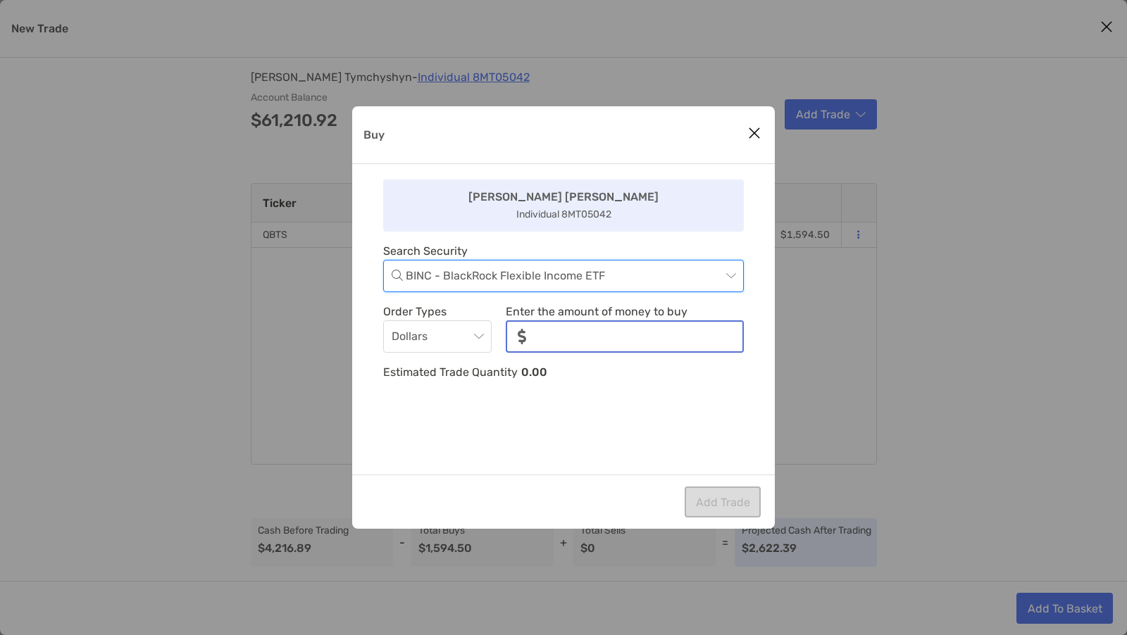
click at [578, 335] on input "noSymbolCurrency" at bounding box center [640, 337] width 205 height 30
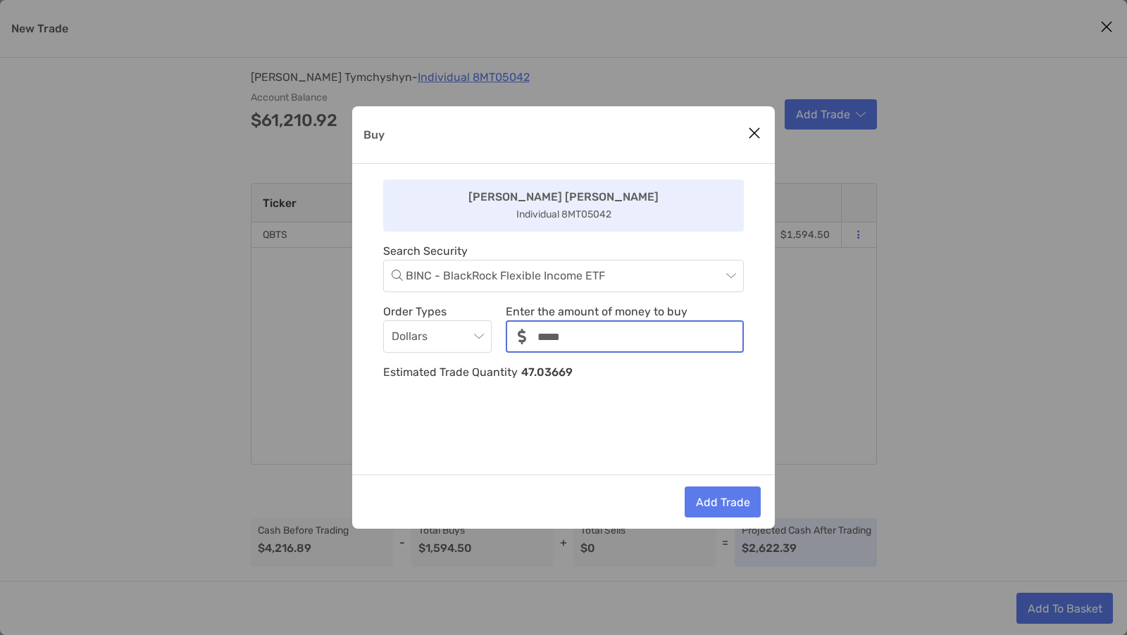
type input "*****"
click at [709, 499] on button "Add Trade" at bounding box center [723, 502] width 76 height 31
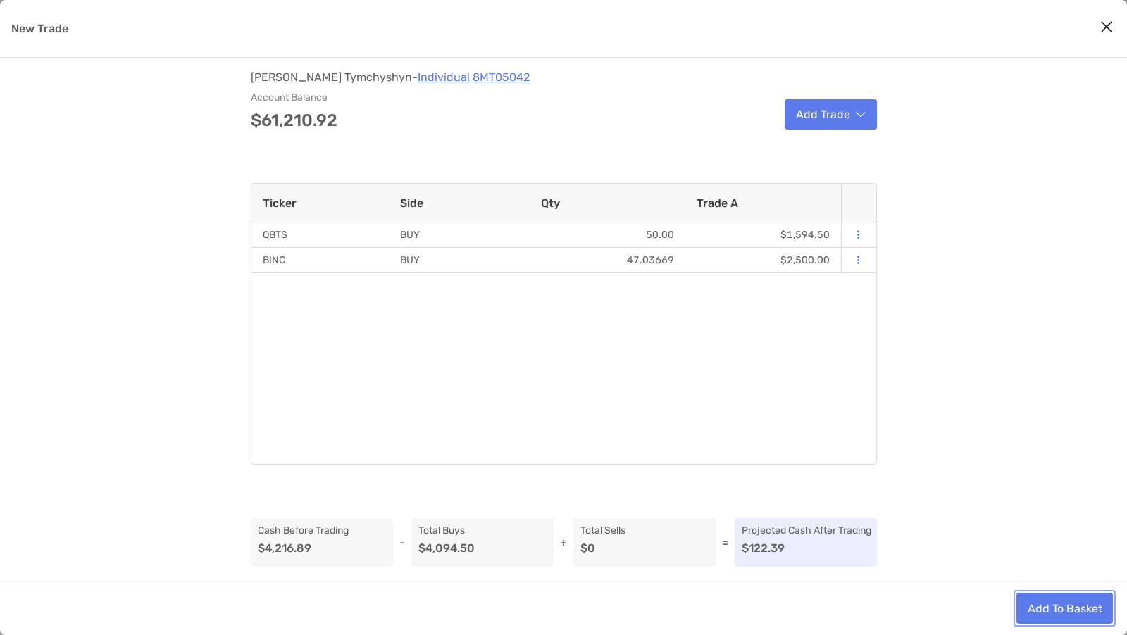
click at [1050, 600] on button "Add To Basket" at bounding box center [1065, 608] width 97 height 31
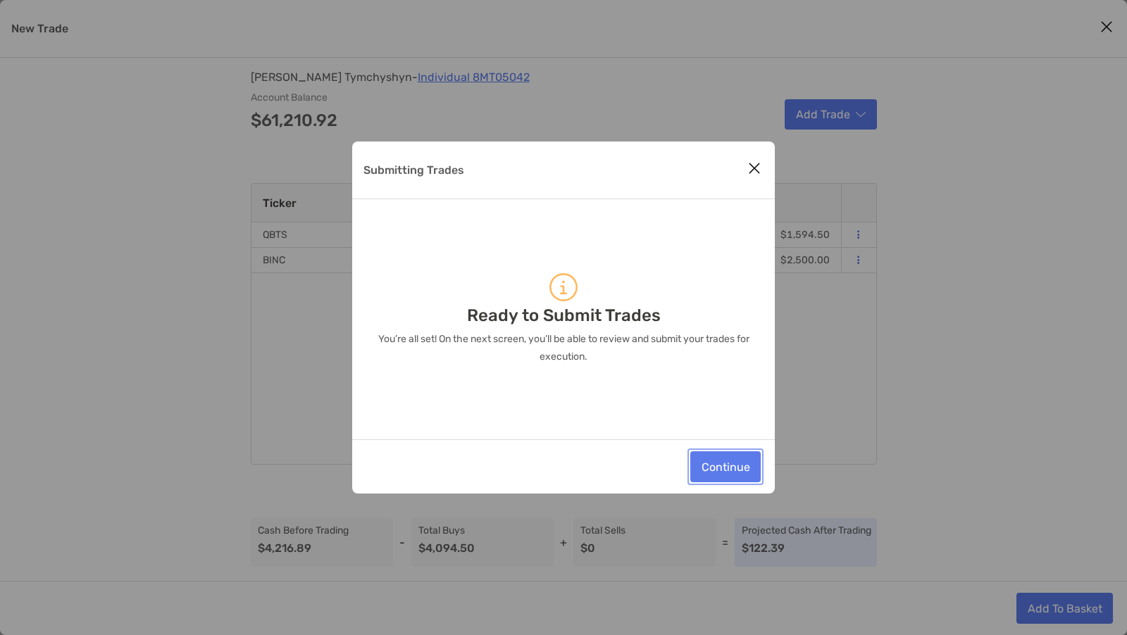
click at [728, 473] on button "Continue" at bounding box center [725, 467] width 70 height 31
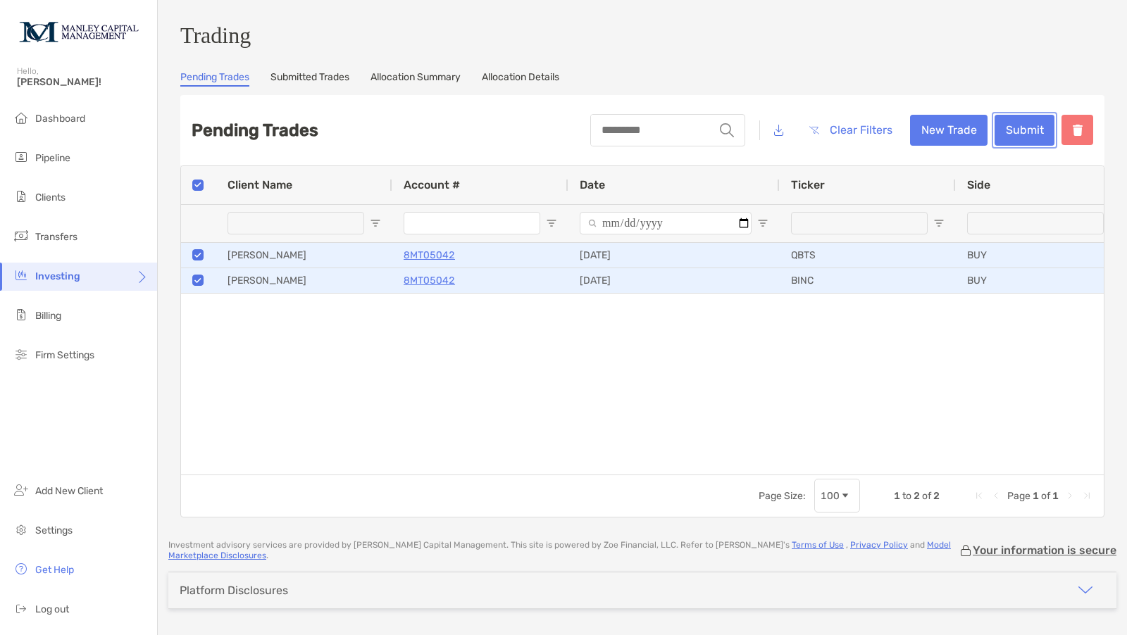
click at [999, 137] on button "Submit" at bounding box center [1025, 130] width 60 height 31
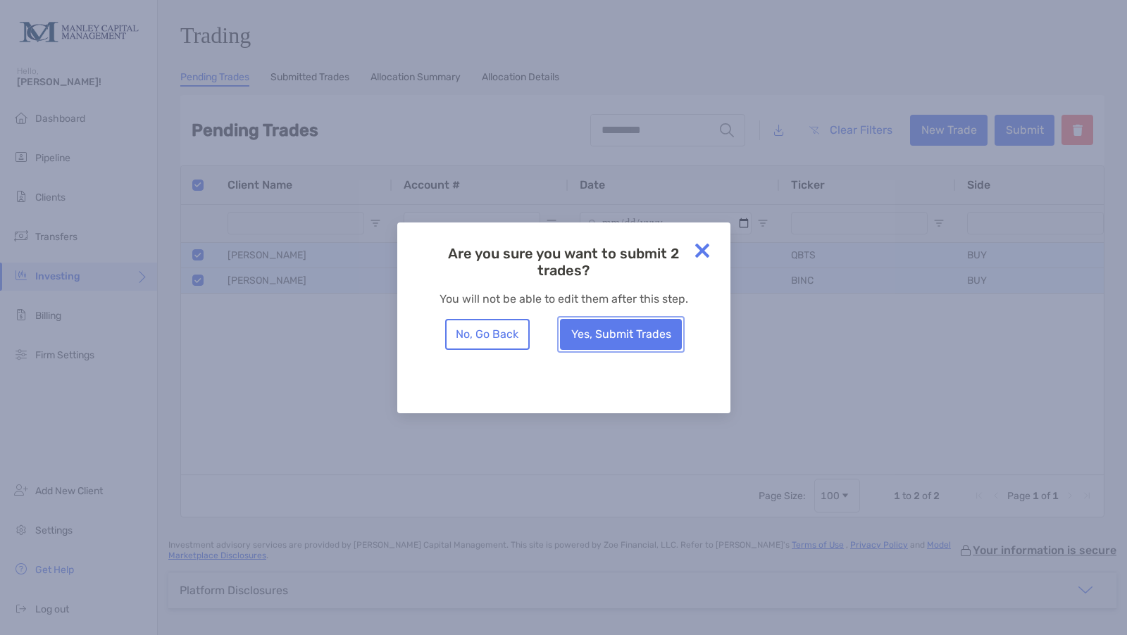
click at [623, 333] on button "Yes, Submit Trades" at bounding box center [621, 334] width 122 height 31
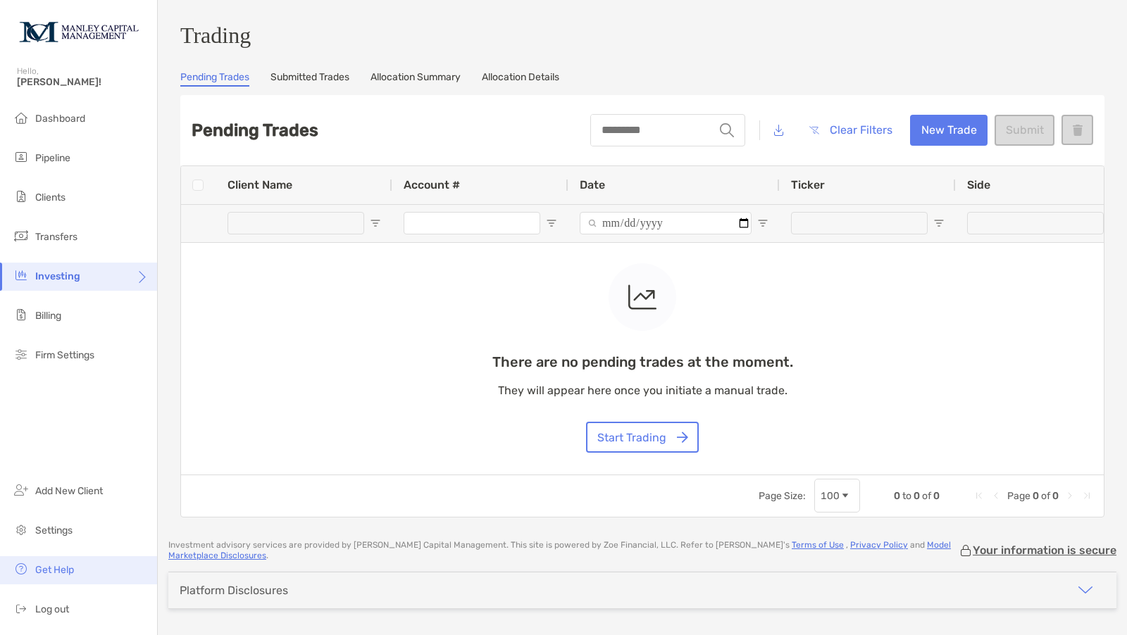
click at [41, 566] on span "Get Help" at bounding box center [54, 570] width 39 height 12
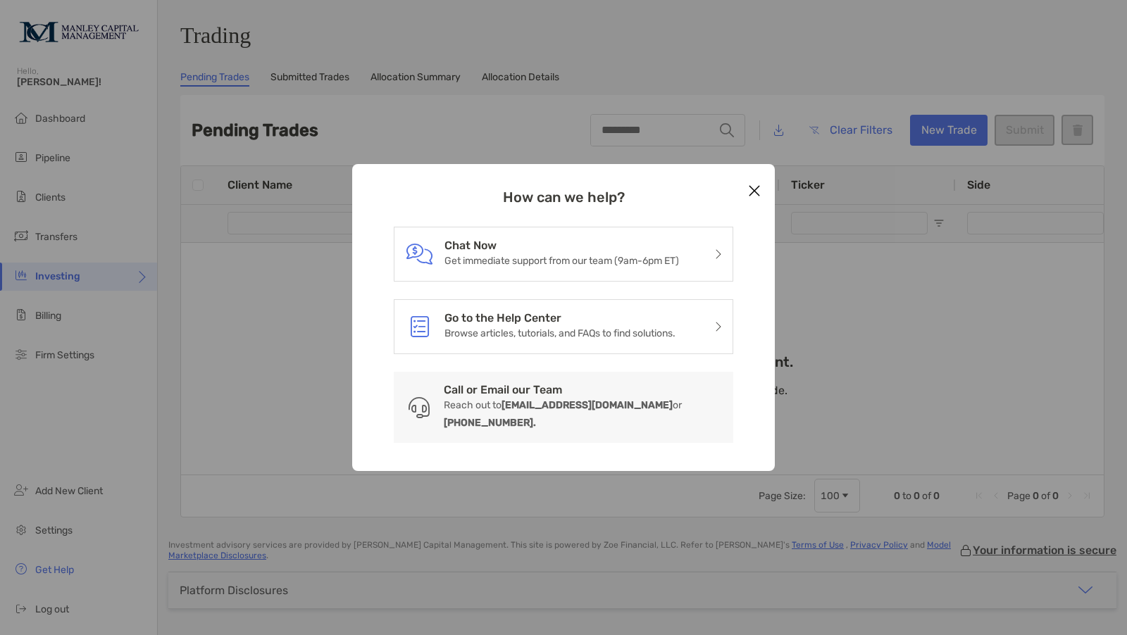
click at [445, 268] on p "Get immediate support from our team (9am-6pm ET)" at bounding box center [562, 261] width 235 height 18
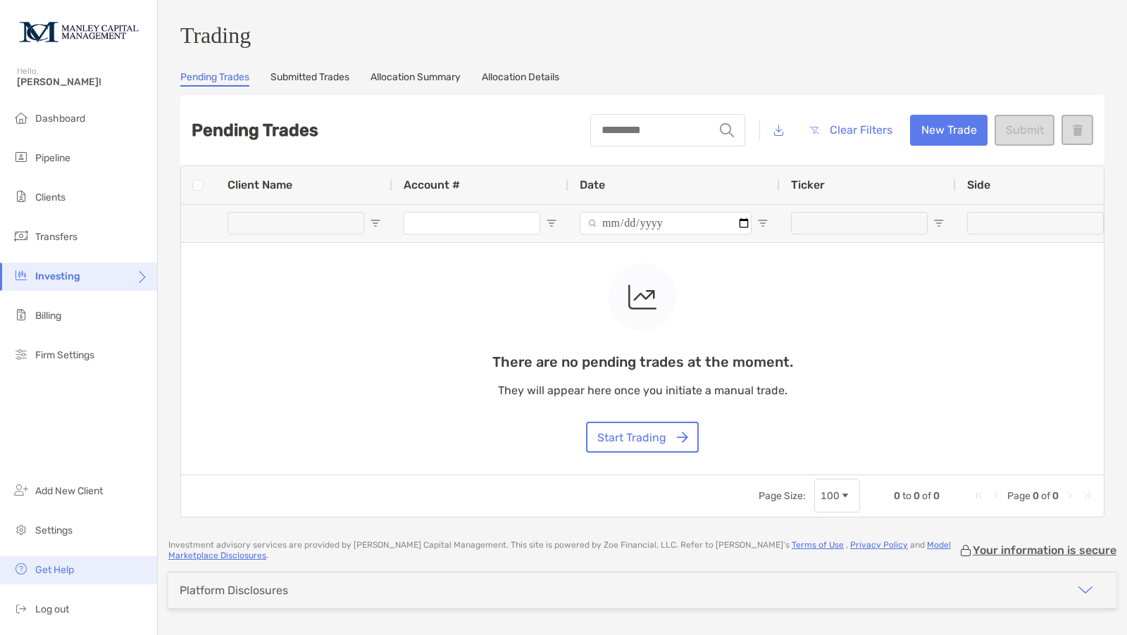
click at [65, 565] on span "Get Help" at bounding box center [54, 570] width 39 height 12
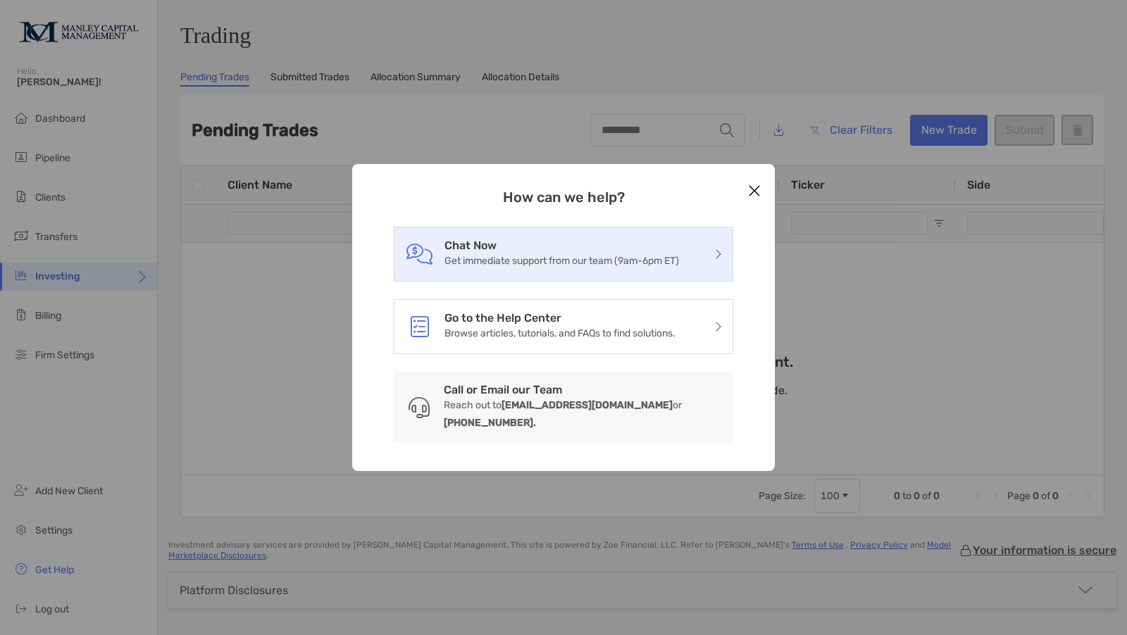
click at [715, 260] on icon "modal" at bounding box center [717, 254] width 7 height 11
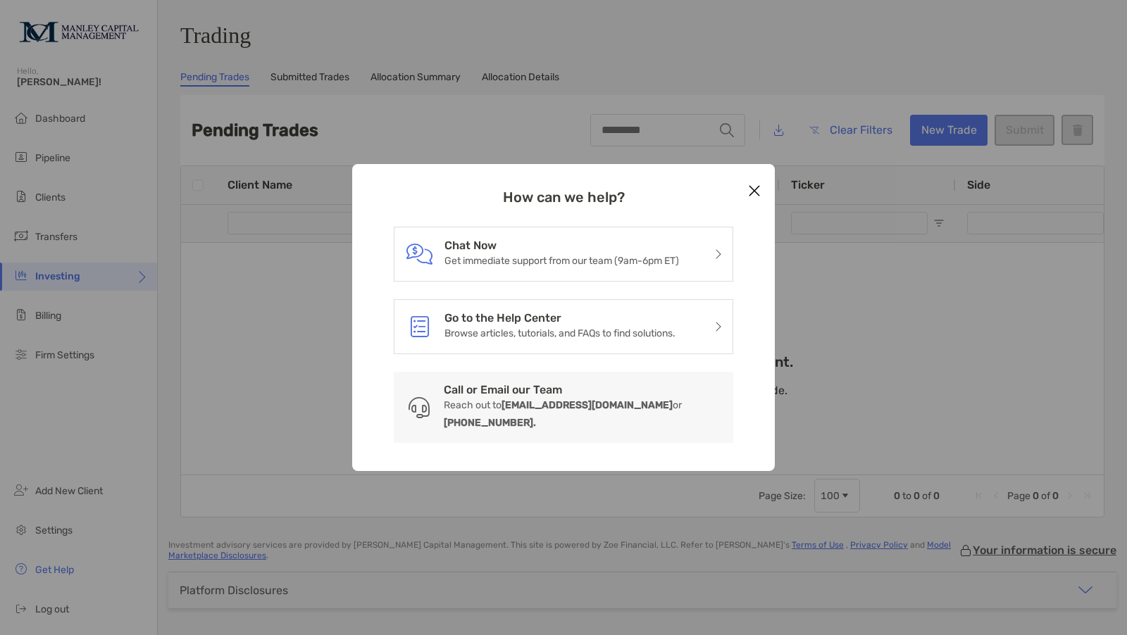
click at [622, 268] on p "Get immediate support from our team (9am-6pm ET)" at bounding box center [562, 261] width 235 height 18
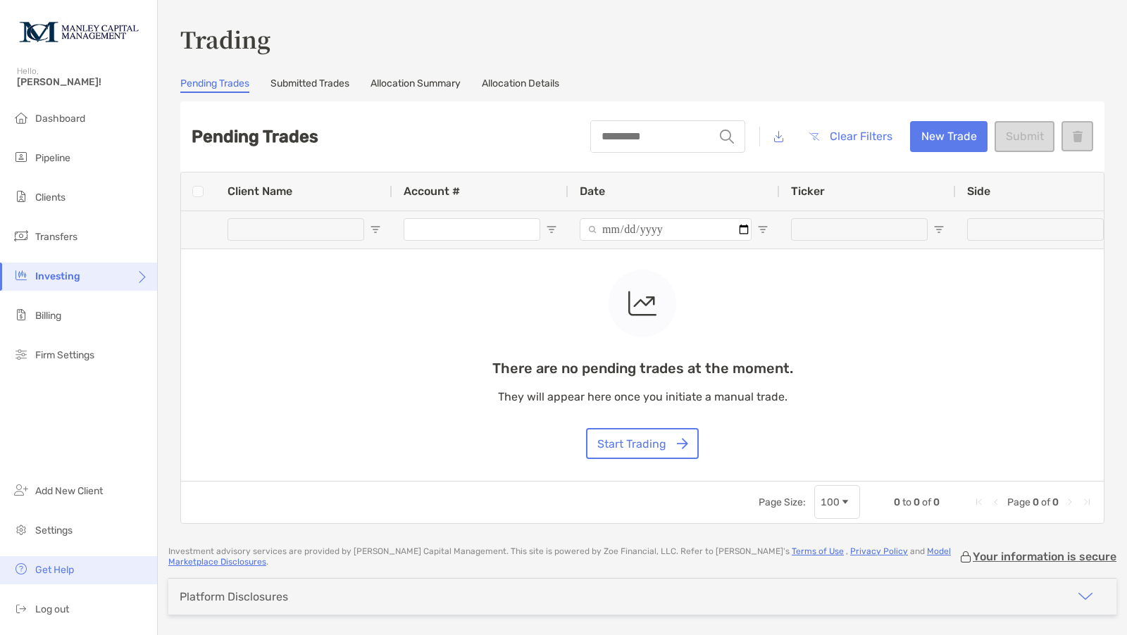
click at [59, 571] on span "Get Help" at bounding box center [54, 570] width 39 height 12
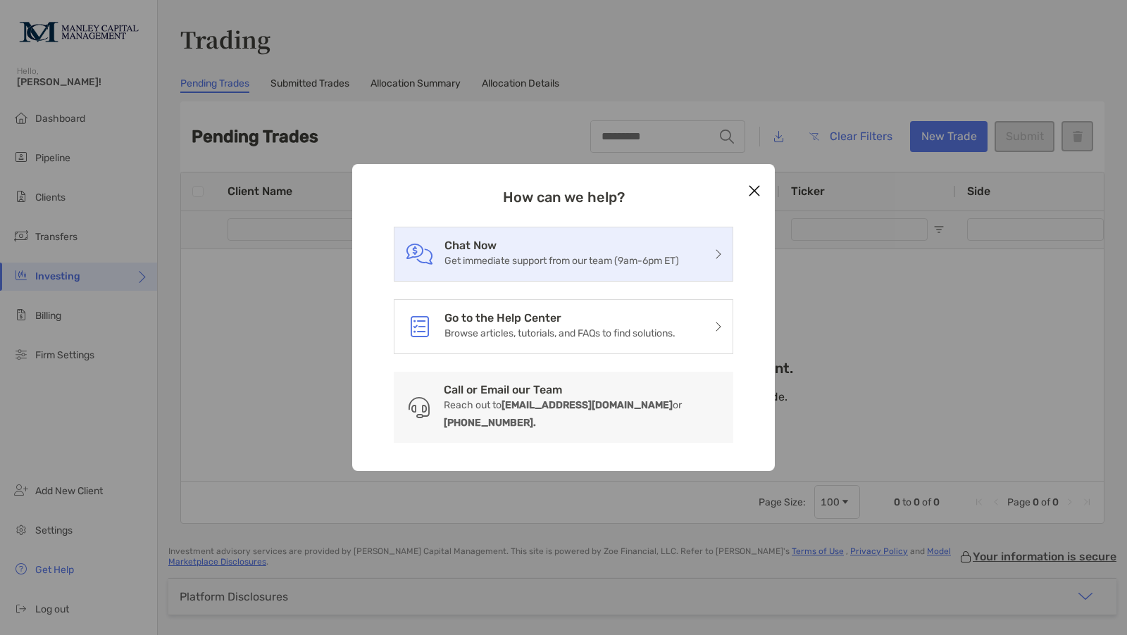
click at [432, 258] on icon "modal" at bounding box center [419, 254] width 27 height 21
click at [455, 252] on h3 "Chat Now" at bounding box center [562, 245] width 235 height 13
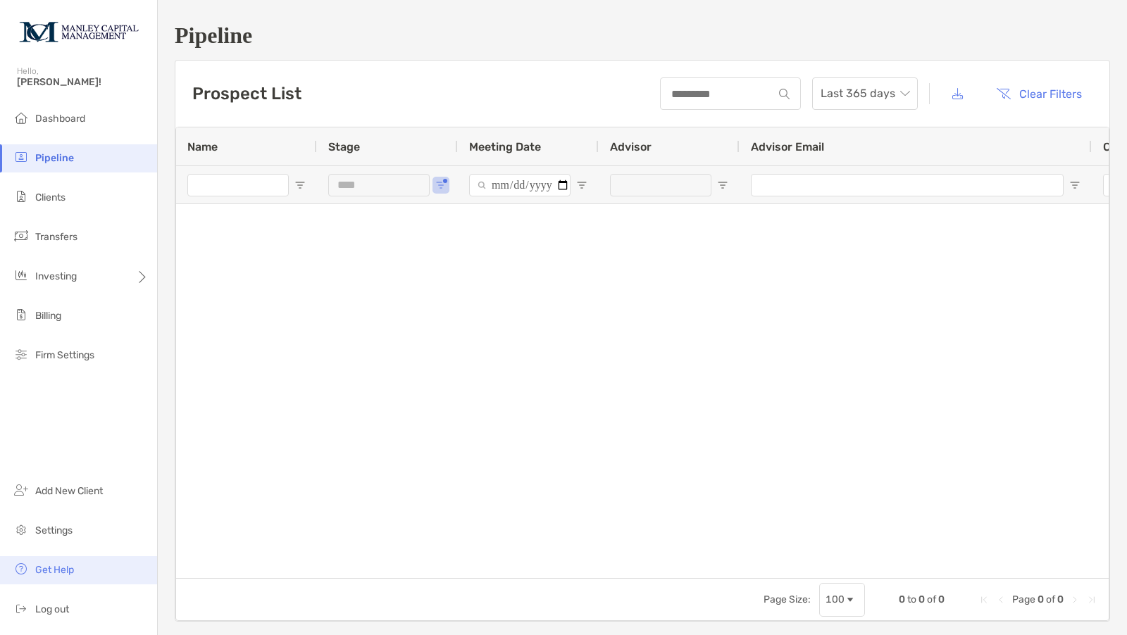
click at [70, 571] on span "Get Help" at bounding box center [54, 570] width 39 height 12
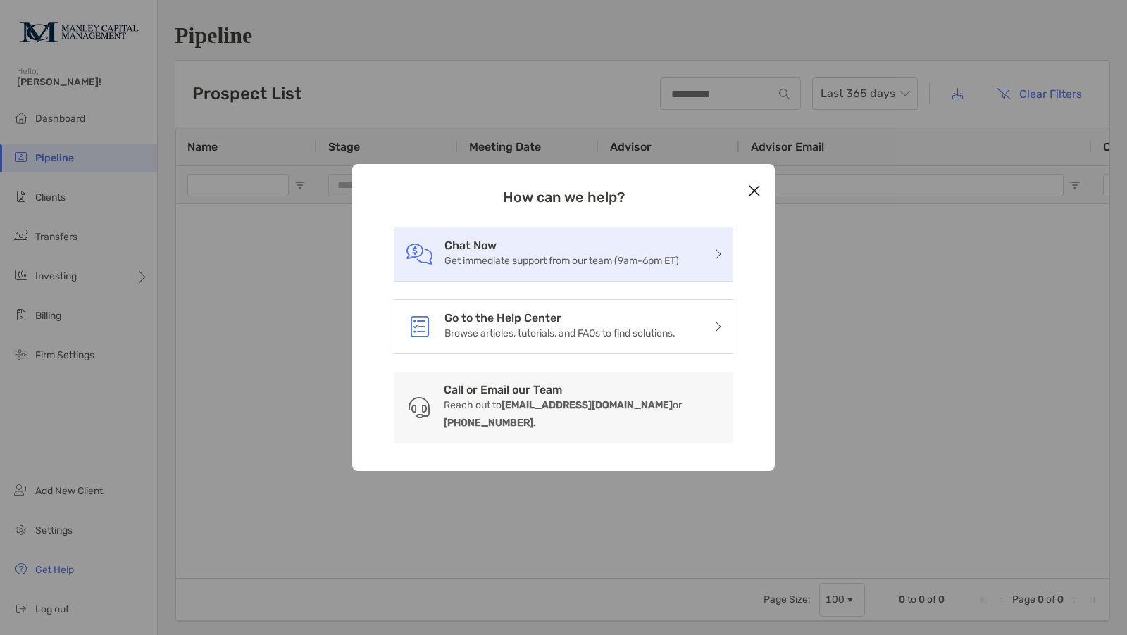
click at [458, 252] on h3 "Chat Now" at bounding box center [562, 245] width 235 height 13
